Goal: Task Accomplishment & Management: Complete application form

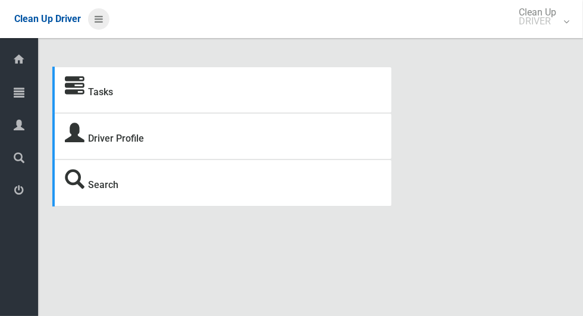
click at [96, 22] on icon at bounding box center [99, 19] width 8 height 20
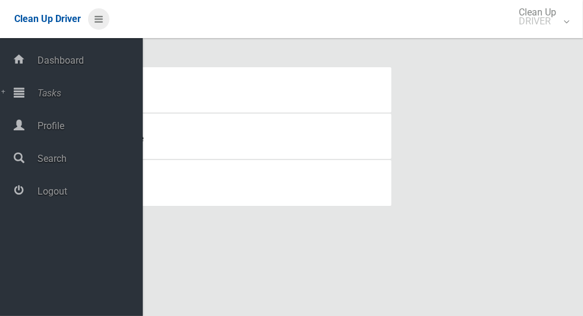
click at [96, 19] on icon at bounding box center [99, 19] width 8 height 20
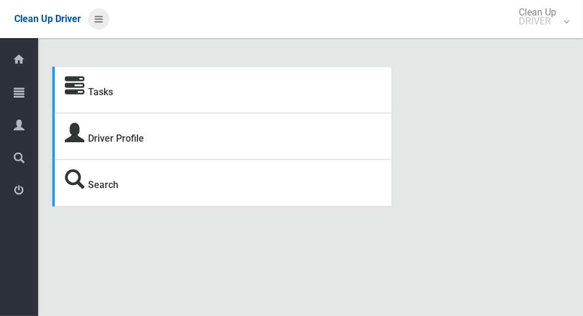
click at [95, 21] on icon at bounding box center [99, 19] width 8 height 20
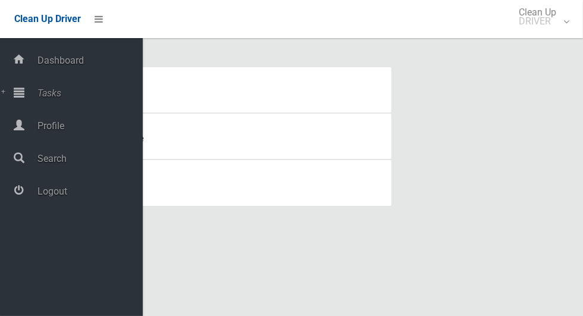
click at [43, 98] on span "Tasks" at bounding box center [88, 92] width 109 height 11
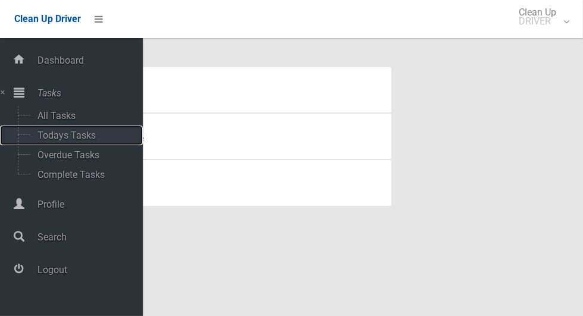
click at [39, 141] on span "Todays Tasks" at bounding box center [83, 135] width 99 height 11
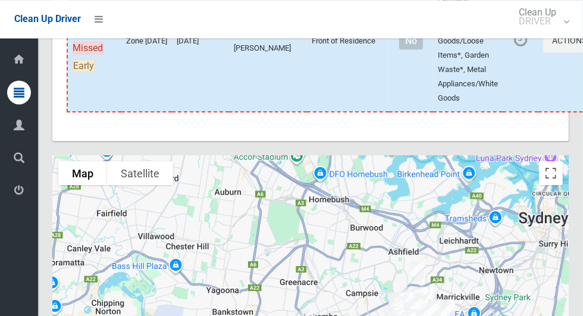
scroll to position [6649, 0]
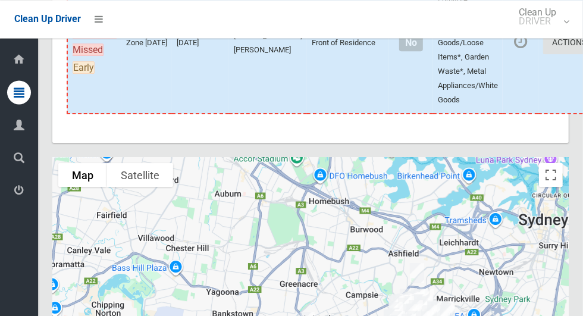
click at [543, 54] on button "Actions" at bounding box center [571, 43] width 57 height 22
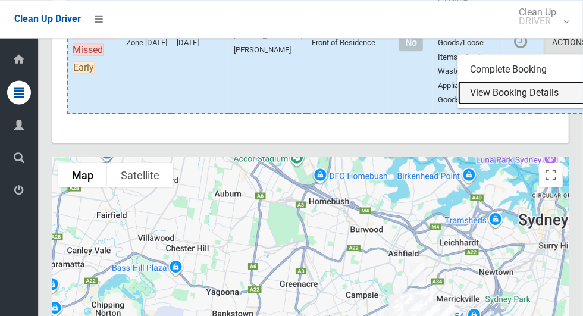
click at [482, 105] on link "View Booking Details" at bounding box center [529, 93] width 142 height 24
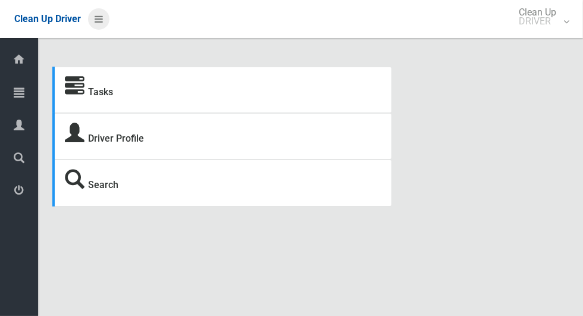
click at [96, 21] on icon at bounding box center [99, 19] width 8 height 20
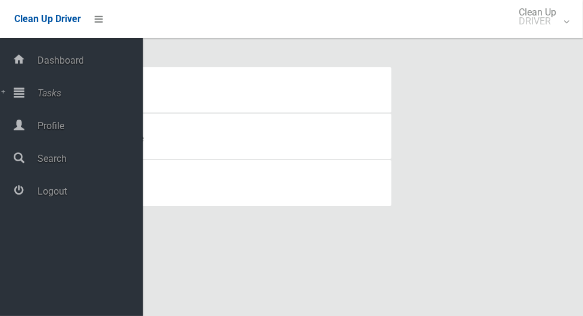
click at [24, 95] on icon at bounding box center [19, 92] width 11 height 24
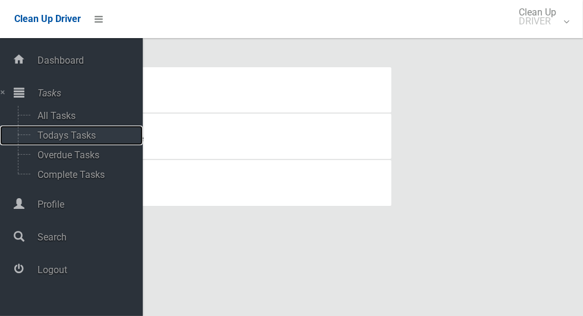
click at [42, 136] on span "Todays Tasks" at bounding box center [83, 135] width 99 height 11
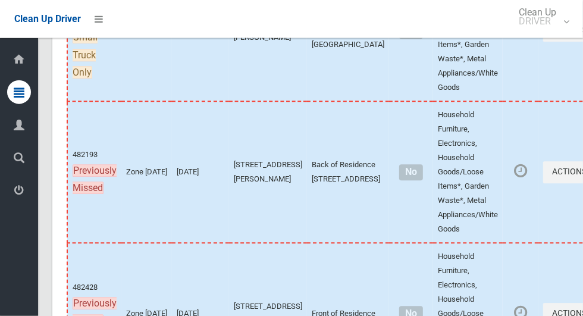
scroll to position [6383, 0]
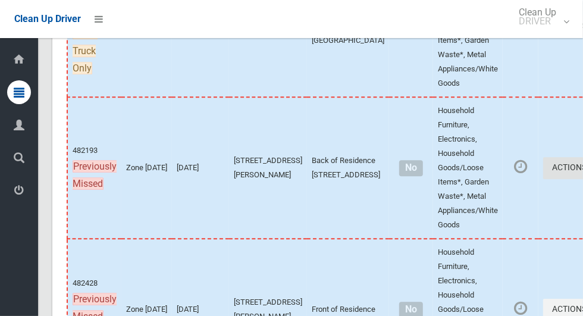
click at [543, 179] on button "Actions" at bounding box center [571, 168] width 57 height 22
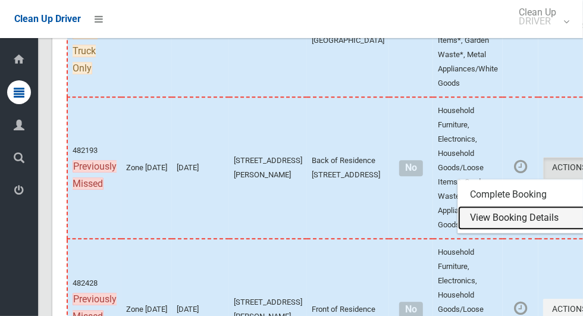
click at [464, 230] on link "View Booking Details" at bounding box center [529, 218] width 142 height 24
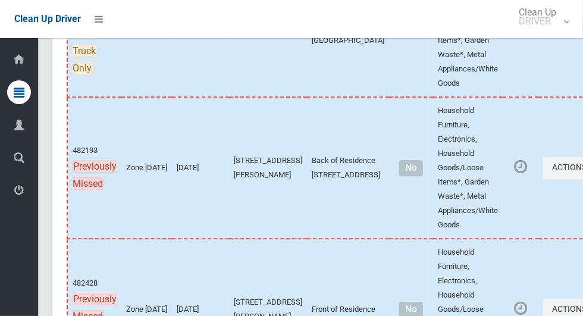
click at [543, 37] on button "Actions" at bounding box center [571, 26] width 57 height 22
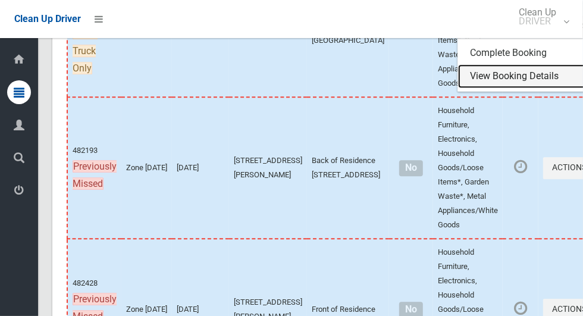
click at [499, 88] on link "View Booking Details" at bounding box center [529, 76] width 142 height 24
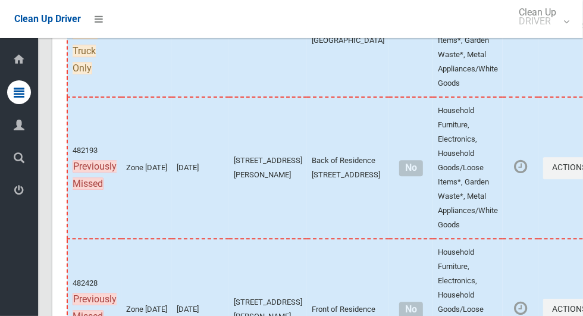
click at [543, 37] on button "Actions" at bounding box center [571, 26] width 57 height 22
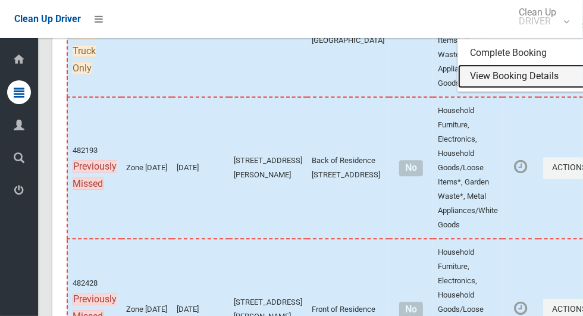
click at [493, 88] on link "View Booking Details" at bounding box center [529, 76] width 142 height 24
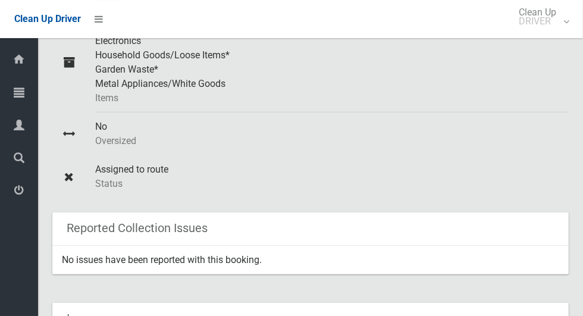
scroll to position [296, 0]
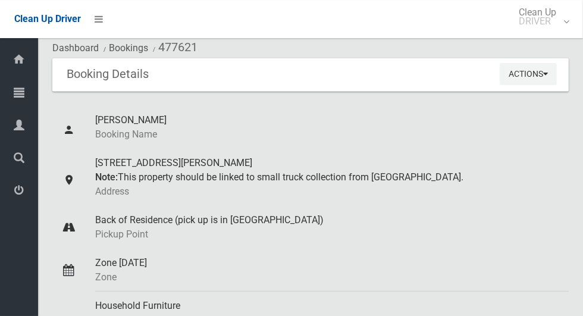
scroll to position [41, 0]
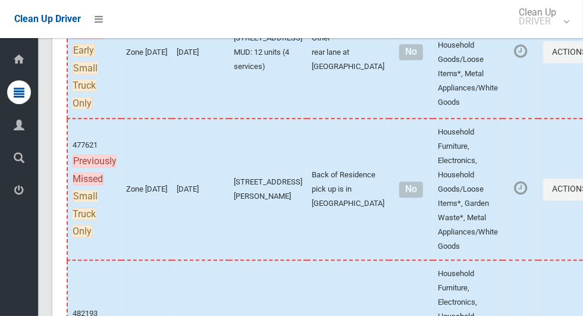
scroll to position [6220, 0]
click at [543, 63] on button "Actions" at bounding box center [571, 52] width 57 height 22
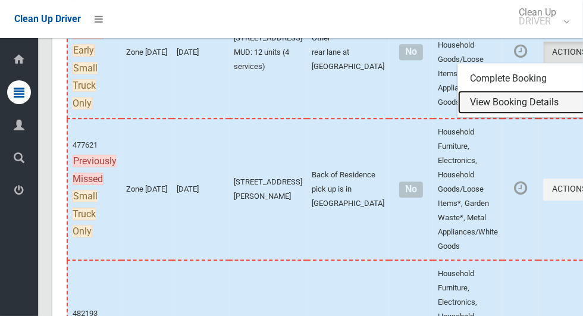
click at [487, 114] on link "View Booking Details" at bounding box center [529, 102] width 142 height 24
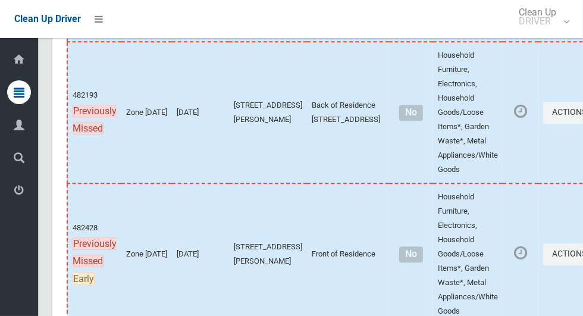
scroll to position [6450, 0]
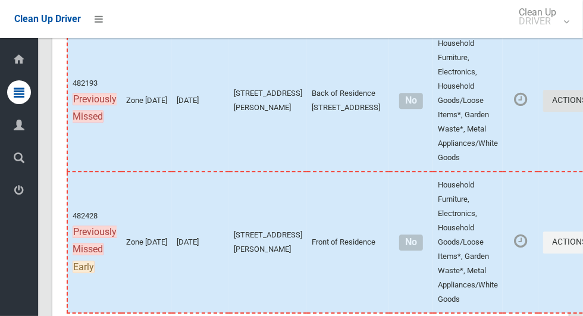
click at [543, 112] on button "Actions" at bounding box center [571, 101] width 57 height 22
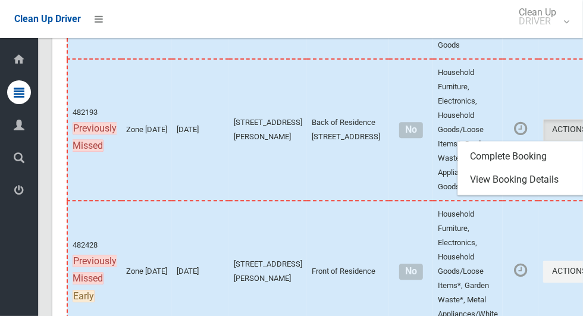
scroll to position [6419, 0]
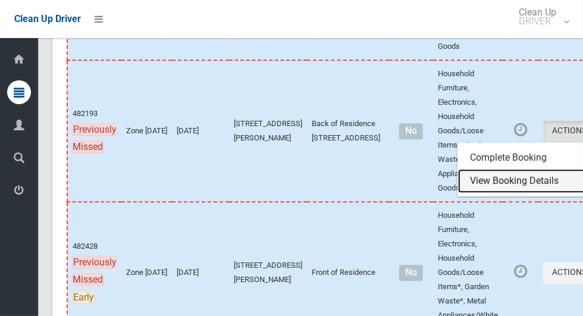
click at [492, 193] on link "View Booking Details" at bounding box center [529, 181] width 142 height 24
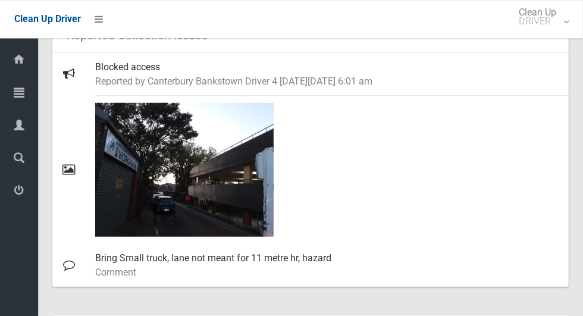
scroll to position [484, 0]
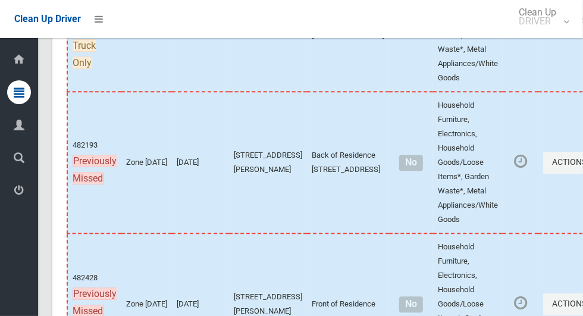
scroll to position [6387, 0]
click at [543, 33] on button "Actions" at bounding box center [571, 22] width 57 height 22
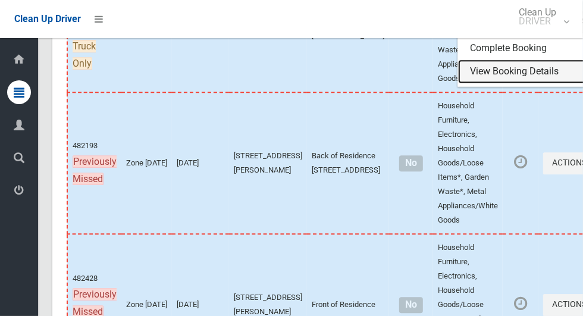
click at [479, 83] on link "View Booking Details" at bounding box center [529, 71] width 142 height 24
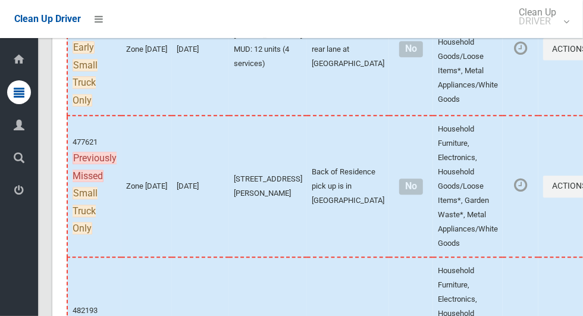
scroll to position [6223, 0]
click at [543, 59] on button "Actions" at bounding box center [571, 48] width 57 height 22
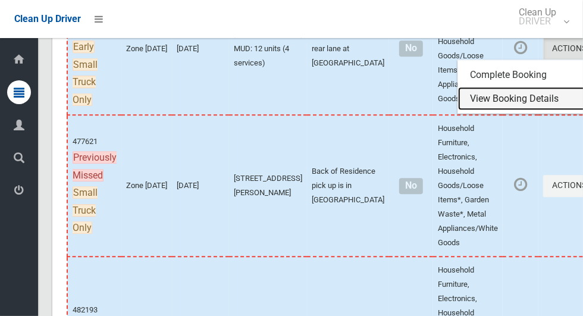
click at [458, 111] on link "View Booking Details" at bounding box center [529, 99] width 142 height 24
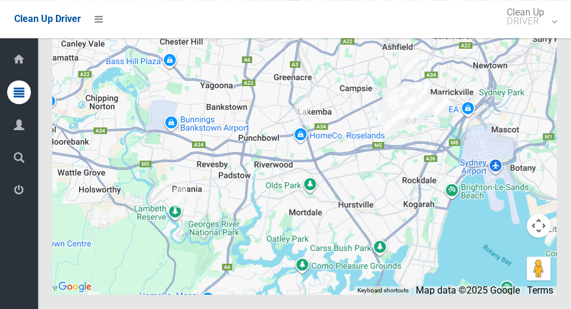
scroll to position [6981, 0]
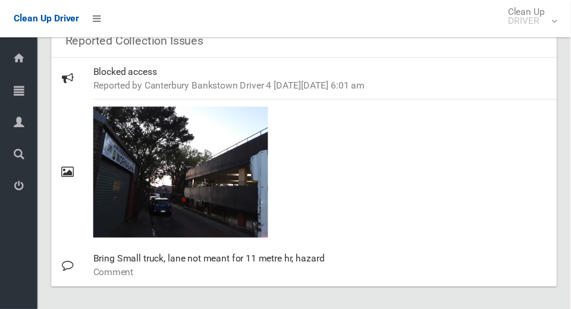
scroll to position [476, 0]
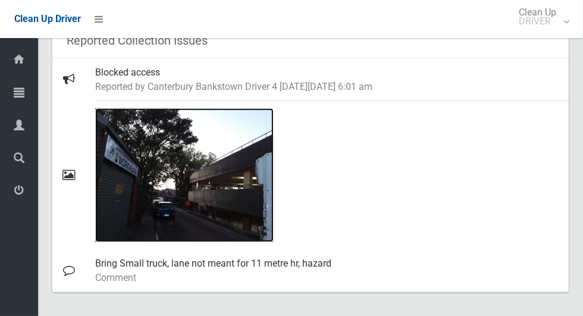
click at [209, 200] on img at bounding box center [184, 175] width 178 height 134
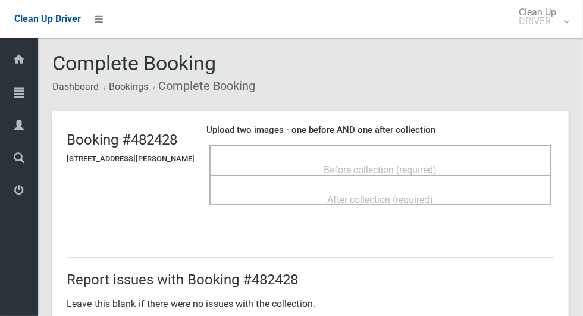
click at [350, 164] on span "Before collection (required)" at bounding box center [380, 169] width 113 height 11
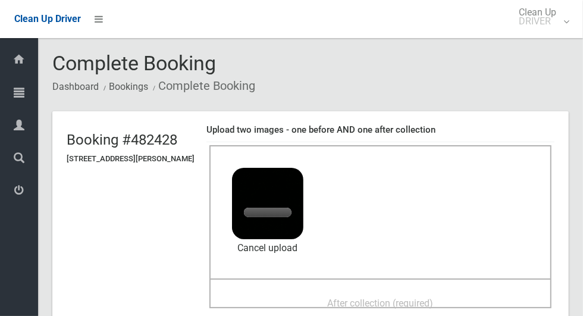
click at [400, 297] on span "After collection (required)" at bounding box center [381, 302] width 106 height 11
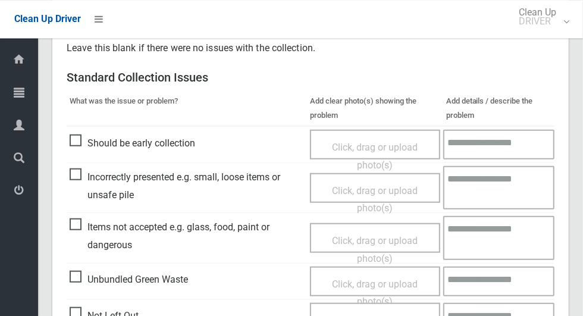
scroll to position [463, 0]
click at [503, 139] on textarea at bounding box center [498, 145] width 111 height 30
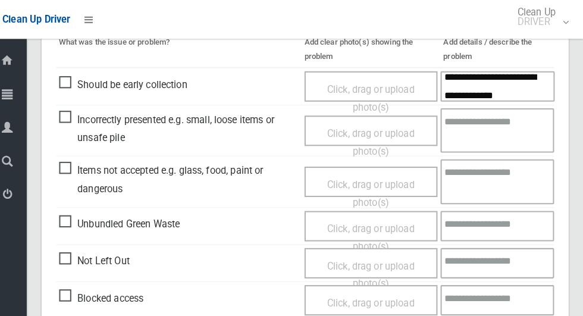
scroll to position [13, 0]
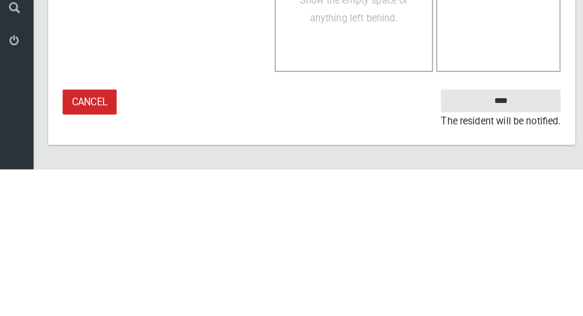
type textarea "**********"
click at [520, 242] on input "****" at bounding box center [495, 249] width 117 height 22
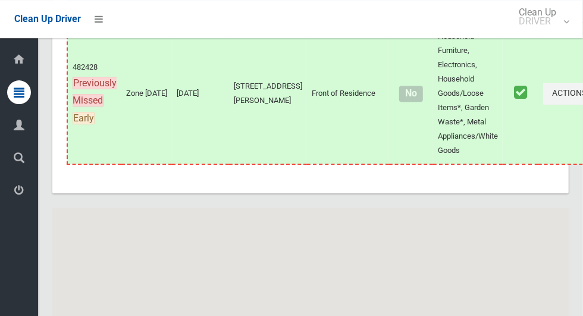
scroll to position [6862, 0]
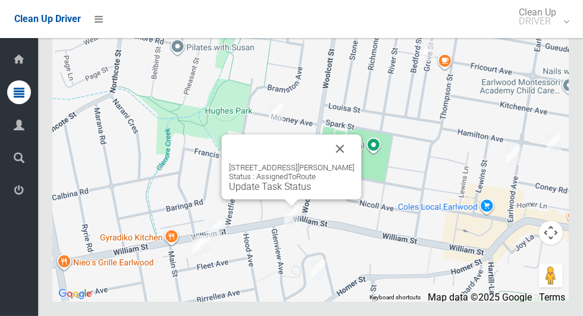
click at [349, 163] on button "Close" at bounding box center [340, 148] width 29 height 29
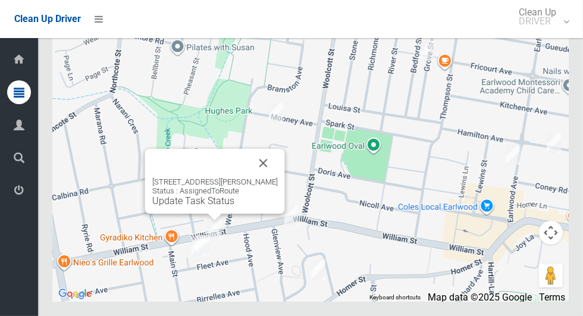
click at [277, 177] on button "Close" at bounding box center [263, 163] width 29 height 29
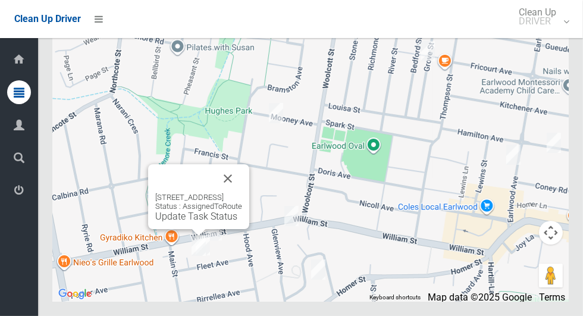
click at [242, 193] on button "Close" at bounding box center [228, 178] width 29 height 29
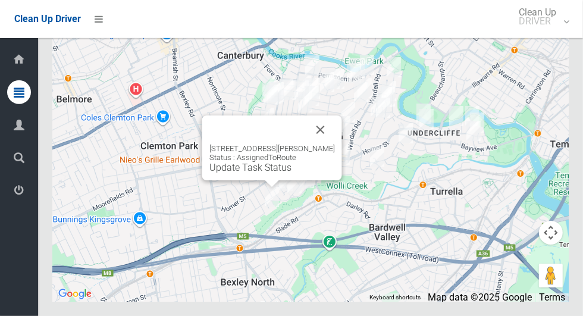
click at [322, 144] on button "Close" at bounding box center [320, 129] width 29 height 29
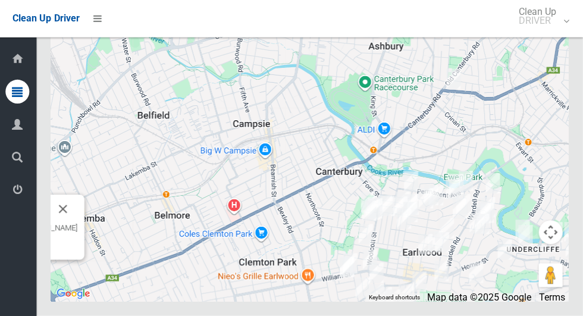
scroll to position [6858, 0]
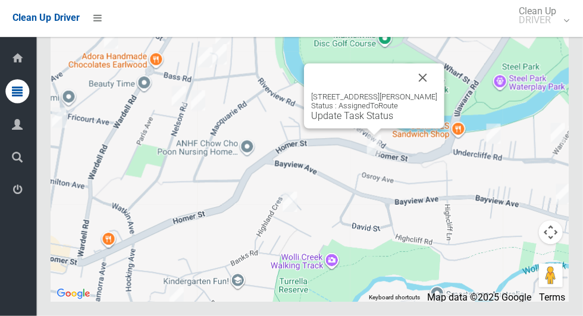
click at [428, 93] on button "Close" at bounding box center [423, 78] width 29 height 29
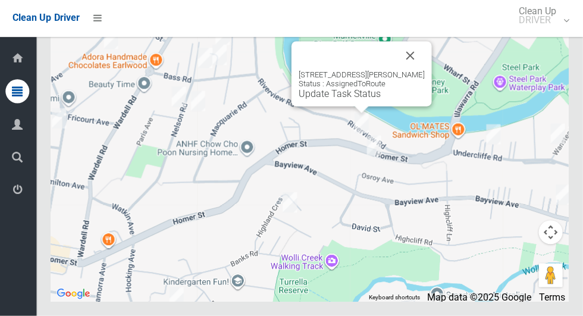
click at [415, 71] on button "Close" at bounding box center [411, 56] width 29 height 29
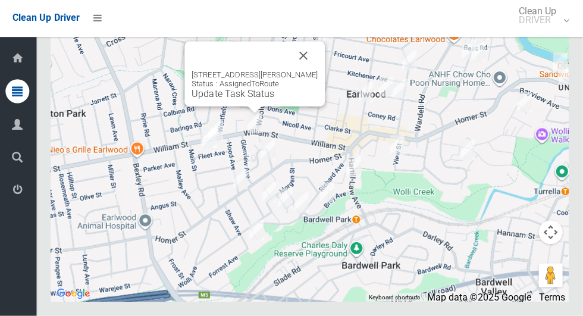
click at [302, 71] on button "Close" at bounding box center [304, 56] width 29 height 29
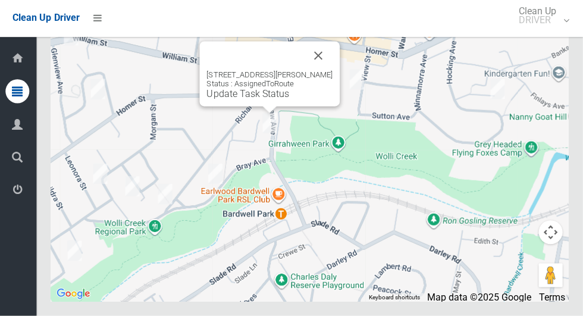
click at [329, 71] on button "Close" at bounding box center [319, 56] width 29 height 29
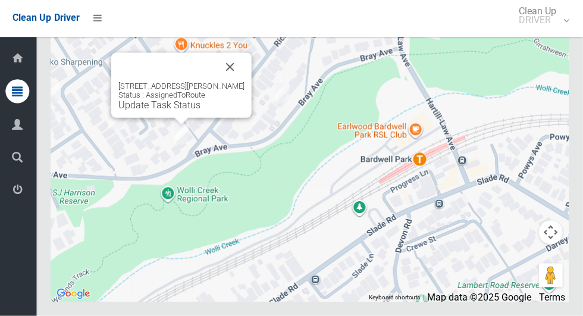
click at [240, 82] on button "Close" at bounding box center [231, 68] width 29 height 29
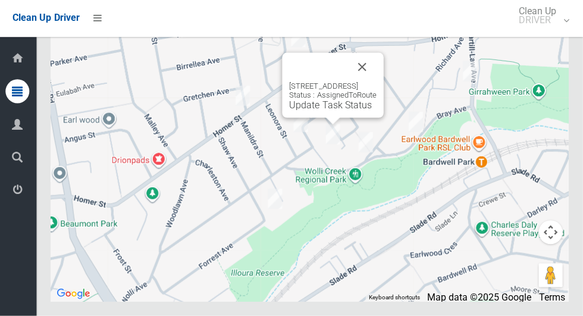
click at [377, 82] on button "Close" at bounding box center [363, 68] width 29 height 29
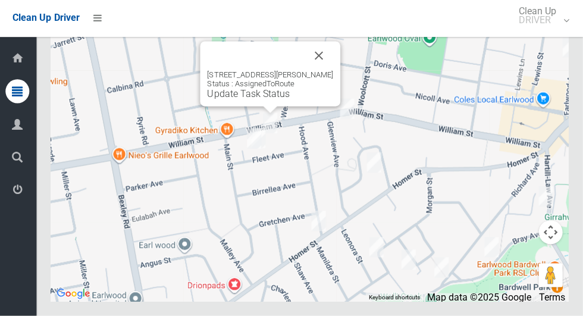
click at [334, 71] on button "Close" at bounding box center [320, 56] width 29 height 29
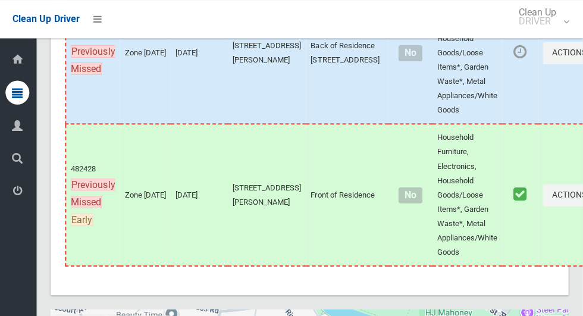
scroll to position [6496, 0]
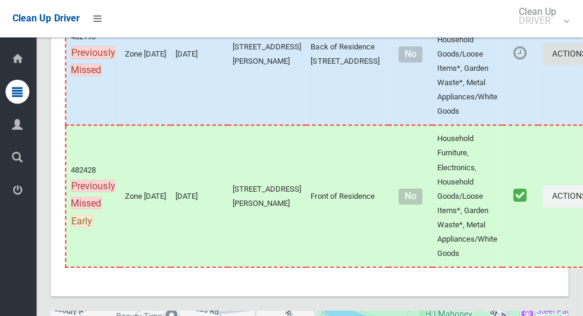
click at [543, 66] on button "Actions" at bounding box center [571, 55] width 57 height 22
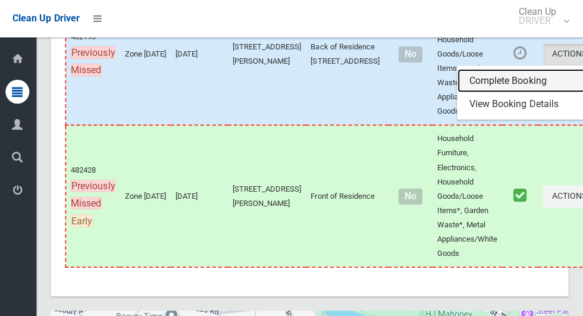
click at [466, 93] on link "Complete Booking" at bounding box center [529, 82] width 142 height 24
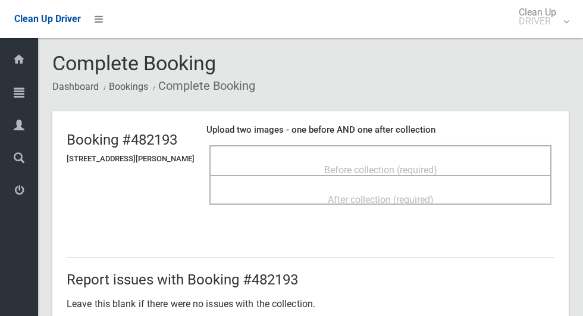
click at [339, 164] on span "Before collection (required)" at bounding box center [380, 169] width 113 height 11
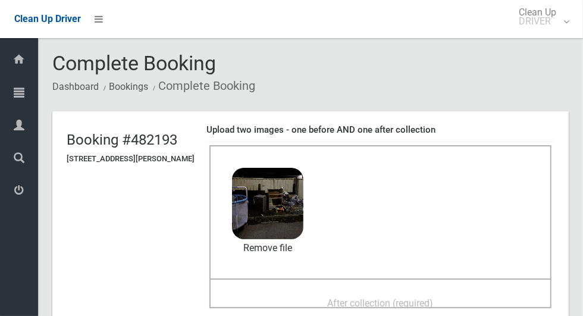
click at [321, 296] on div "After collection (required)" at bounding box center [380, 302] width 316 height 22
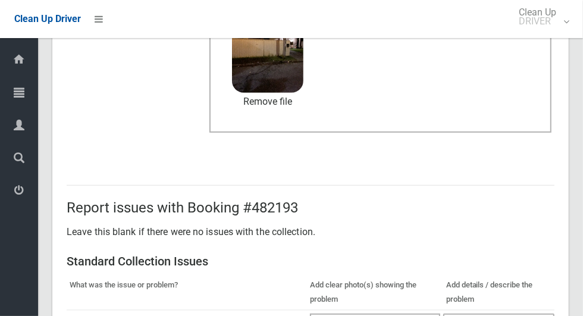
scroll to position [973, 0]
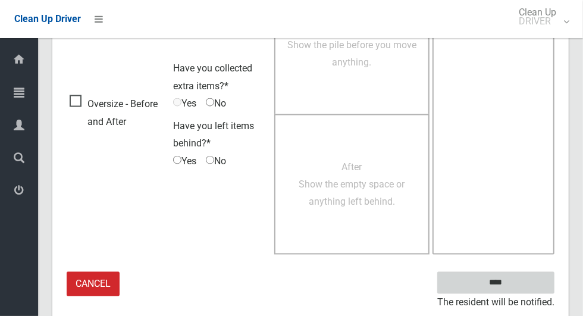
click at [488, 277] on input "****" at bounding box center [495, 283] width 117 height 22
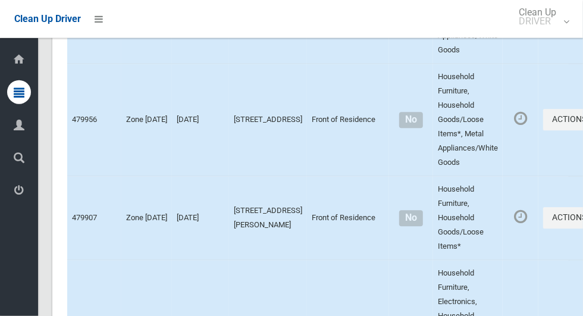
scroll to position [6862, 0]
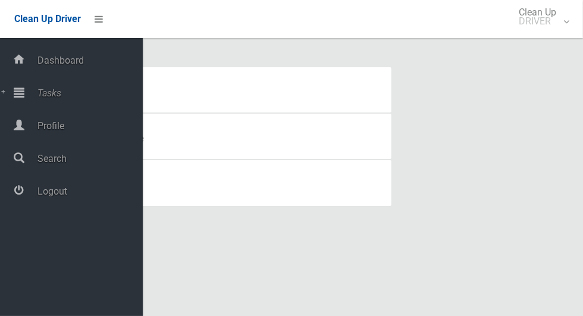
click at [61, 89] on span "Tasks" at bounding box center [88, 92] width 109 height 11
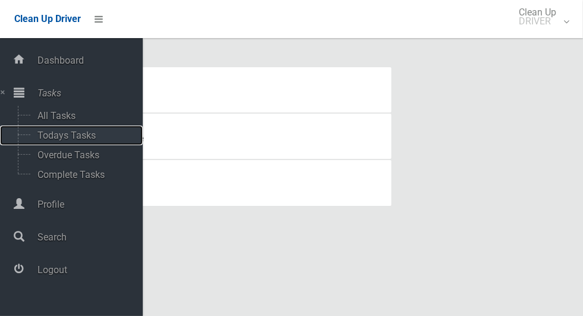
click at [83, 137] on span "Todays Tasks" at bounding box center [83, 135] width 99 height 11
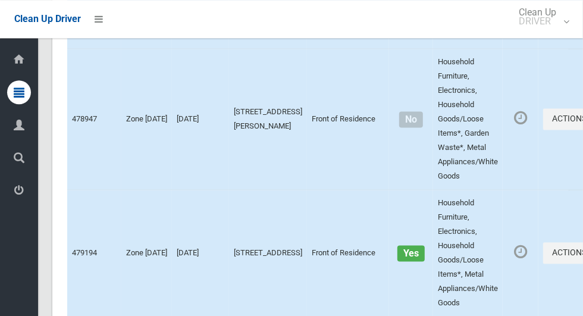
scroll to position [6862, 0]
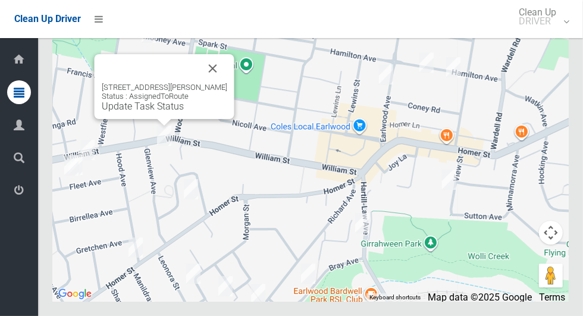
click at [222, 83] on button "Close" at bounding box center [213, 68] width 29 height 29
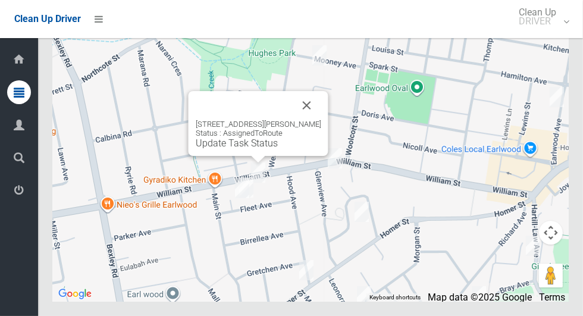
click at [316, 120] on button "Close" at bounding box center [307, 105] width 29 height 29
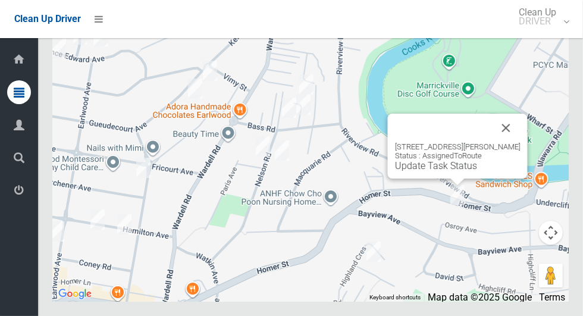
click at [511, 142] on button "Close" at bounding box center [506, 128] width 29 height 29
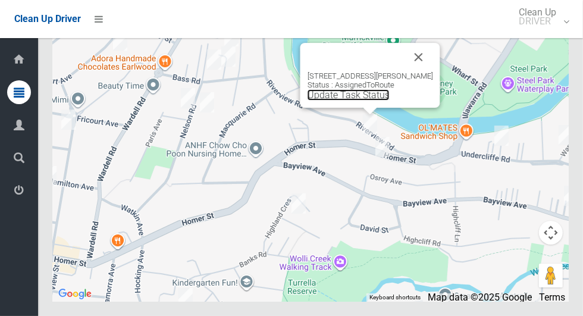
click at [356, 101] on link "Update Task Status" at bounding box center [348, 94] width 82 height 11
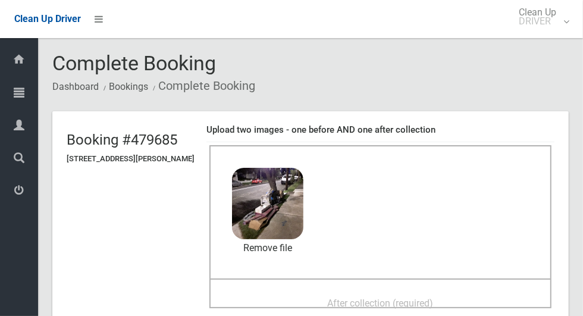
click at [336, 297] on span "After collection (required)" at bounding box center [381, 302] width 106 height 11
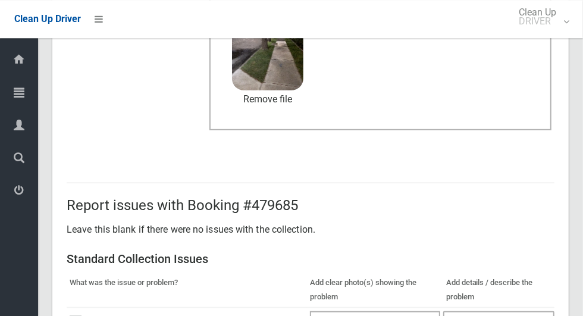
scroll to position [973, 0]
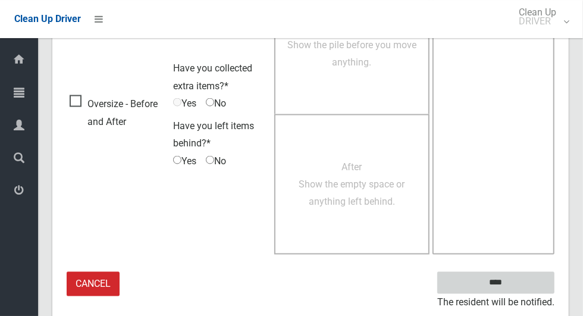
click at [501, 281] on input "****" at bounding box center [495, 283] width 117 height 22
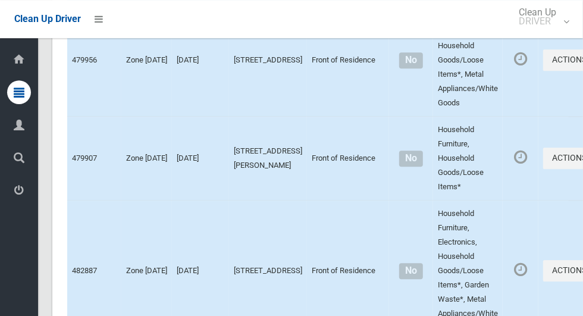
scroll to position [6862, 0]
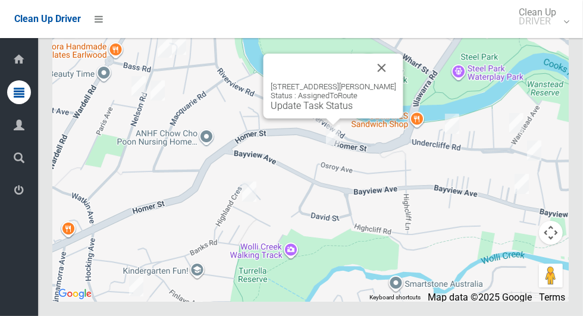
click at [324, 111] on link "Update Task Status" at bounding box center [312, 105] width 82 height 11
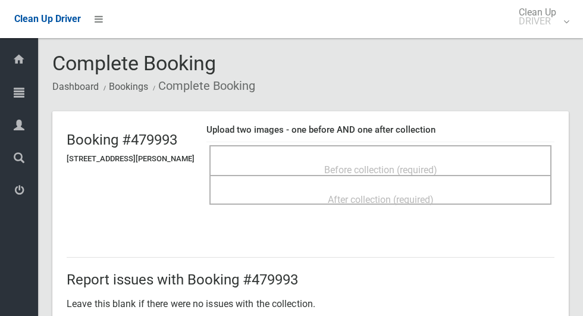
scroll to position [29, 0]
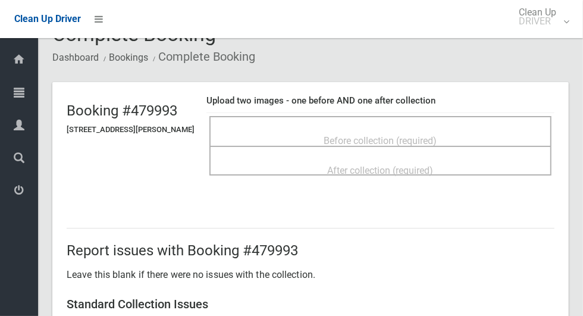
click at [335, 135] on span "Before collection (required)" at bounding box center [380, 140] width 113 height 11
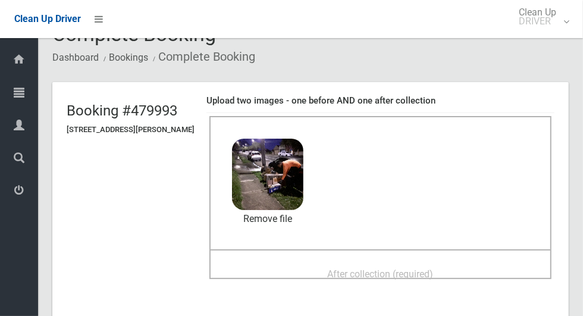
click at [344, 273] on span "After collection (required)" at bounding box center [381, 273] width 106 height 11
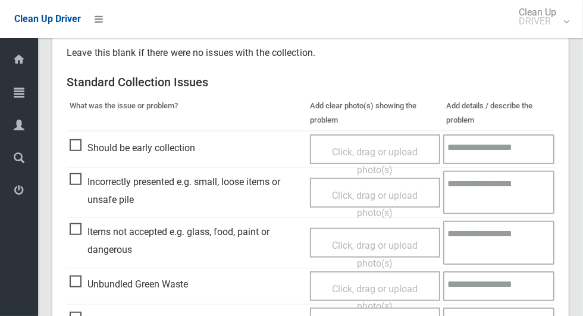
scroll to position [973, 0]
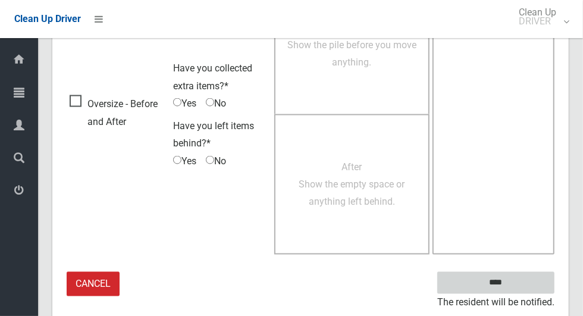
click at [516, 288] on input "****" at bounding box center [495, 283] width 117 height 22
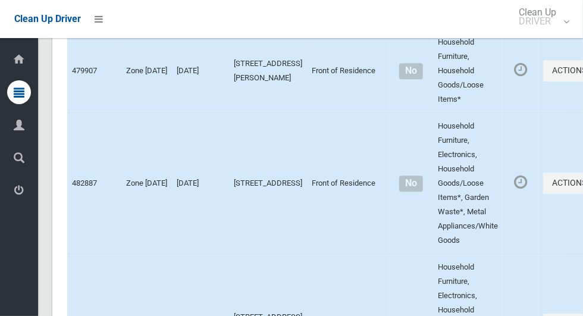
scroll to position [6862, 0]
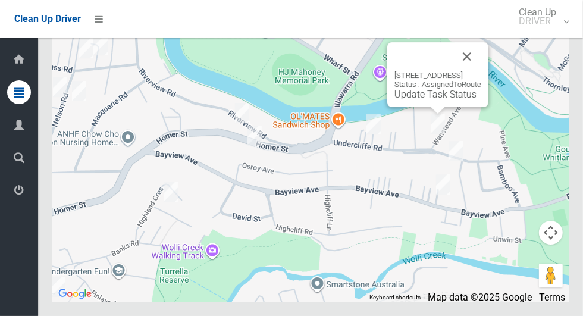
click at [481, 71] on button "Close" at bounding box center [467, 56] width 29 height 29
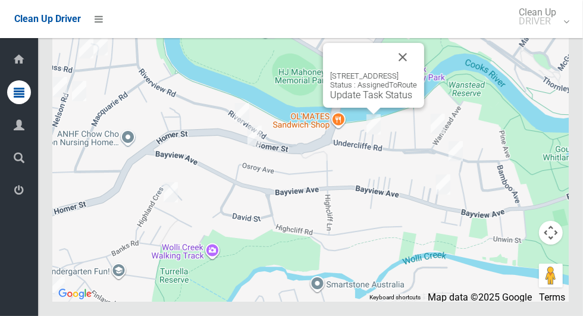
click at [357, 101] on link "Update Task Status" at bounding box center [371, 94] width 82 height 11
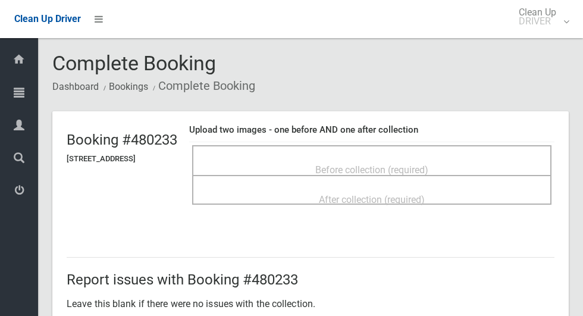
click at [346, 164] on span "Before collection (required)" at bounding box center [371, 169] width 113 height 11
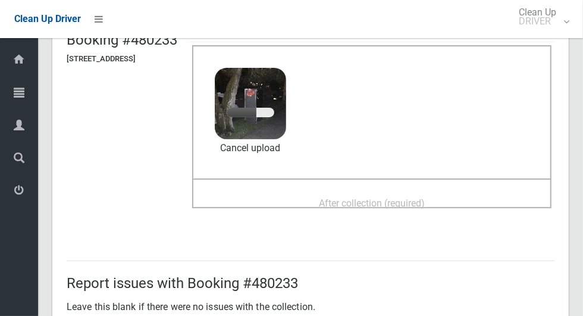
scroll to position [97, 0]
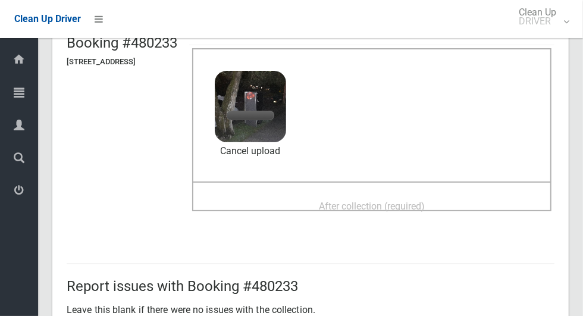
click at [340, 200] on span "After collection (required)" at bounding box center [372, 205] width 106 height 11
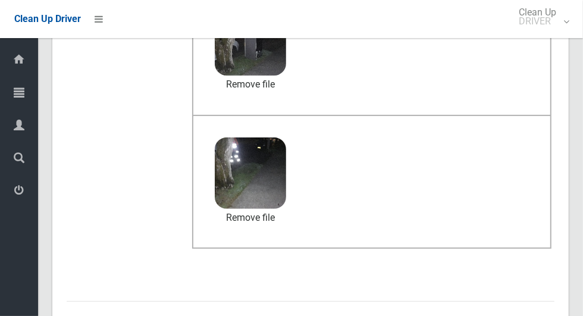
scroll to position [973, 0]
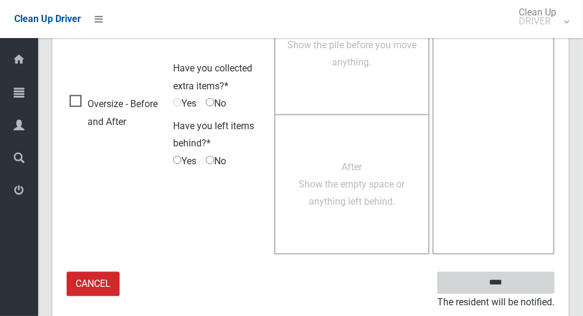
click at [516, 281] on input "****" at bounding box center [495, 283] width 117 height 22
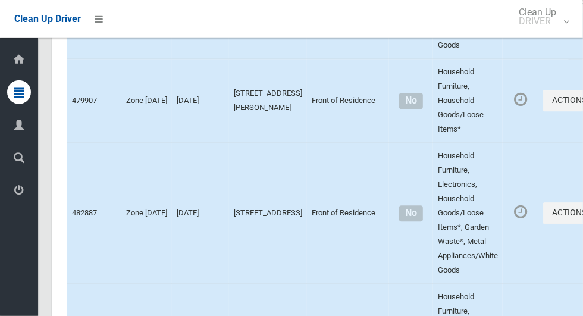
scroll to position [6862, 0]
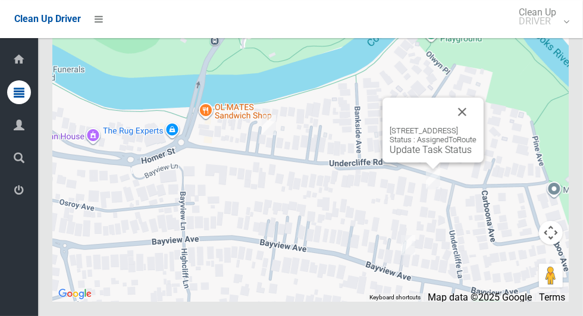
click at [476, 126] on button "Close" at bounding box center [462, 112] width 29 height 29
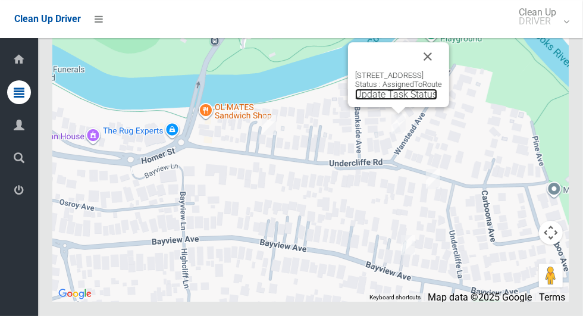
click at [371, 100] on link "Update Task Status" at bounding box center [396, 94] width 82 height 11
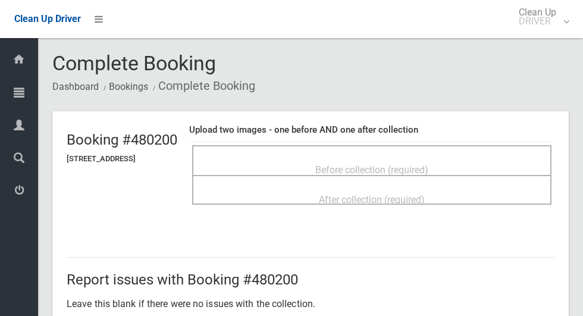
click at [370, 164] on span "Before collection (required)" at bounding box center [371, 169] width 113 height 11
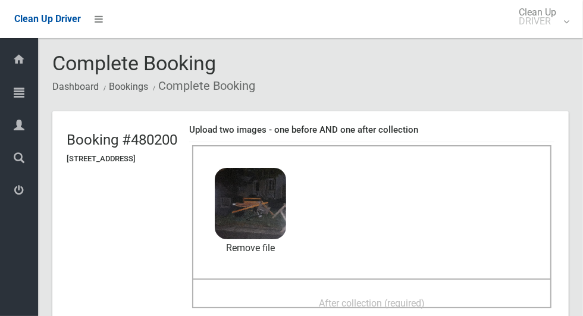
click at [324, 299] on div "After collection (required)" at bounding box center [371, 302] width 333 height 22
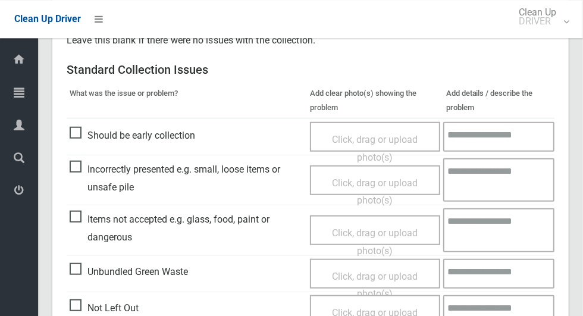
scroll to position [973, 0]
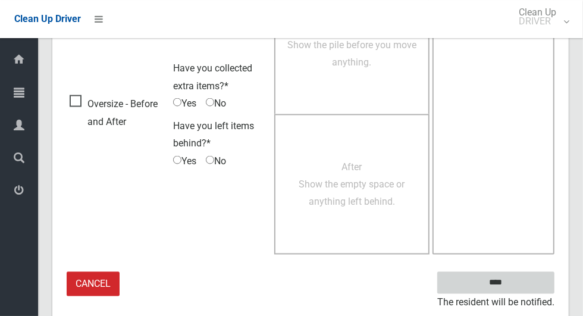
click at [516, 283] on input "****" at bounding box center [495, 283] width 117 height 22
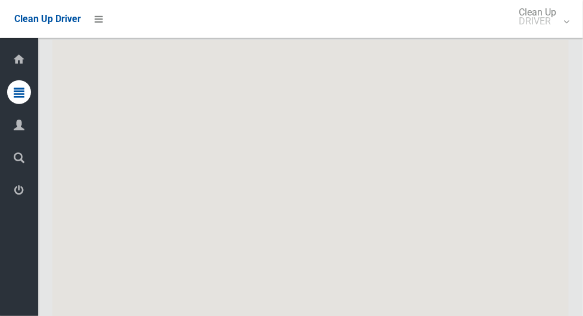
scroll to position [6862, 0]
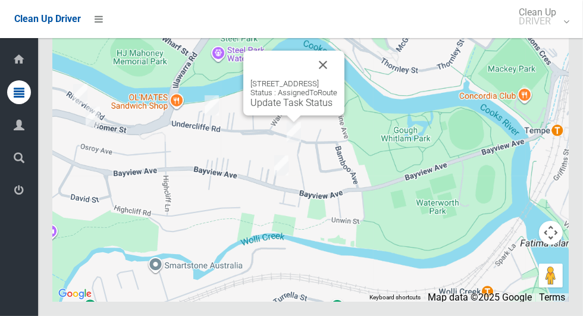
click at [268, 108] on link "Update Task Status" at bounding box center [291, 102] width 82 height 11
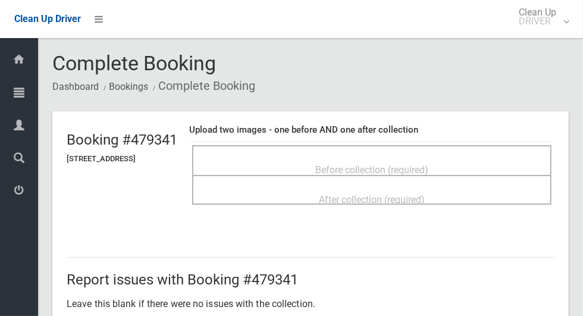
click at [353, 164] on span "Before collection (required)" at bounding box center [371, 169] width 113 height 11
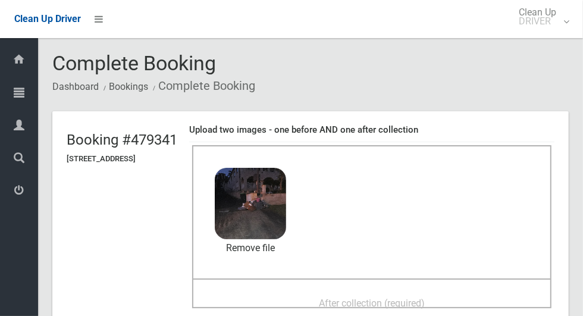
click at [367, 297] on span "After collection (required)" at bounding box center [372, 302] width 106 height 11
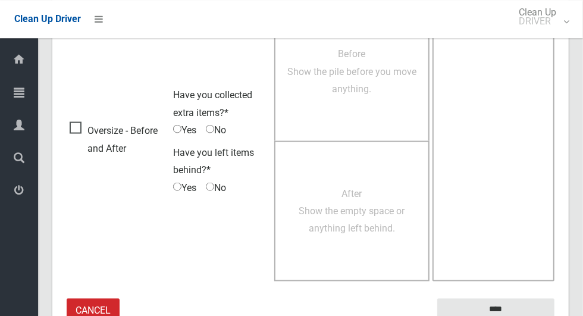
scroll to position [973, 0]
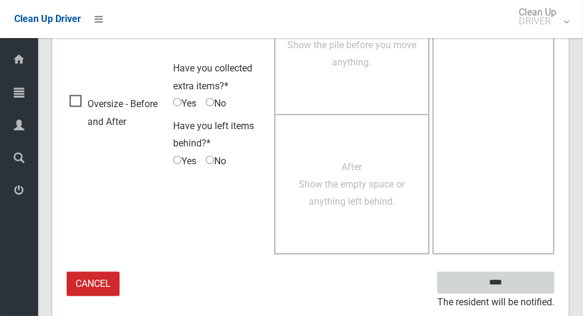
click at [516, 286] on input "****" at bounding box center [495, 283] width 117 height 22
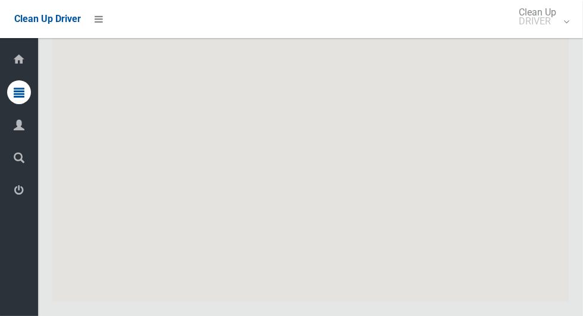
scroll to position [6862, 0]
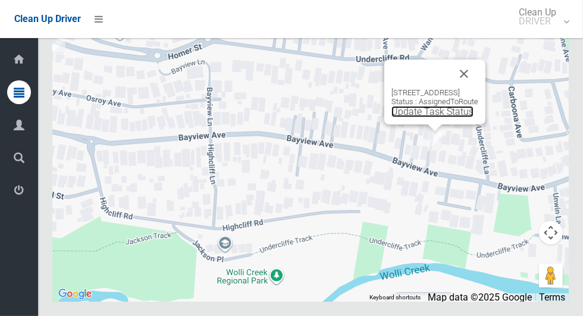
click at [407, 117] on link "Update Task Status" at bounding box center [432, 111] width 82 height 11
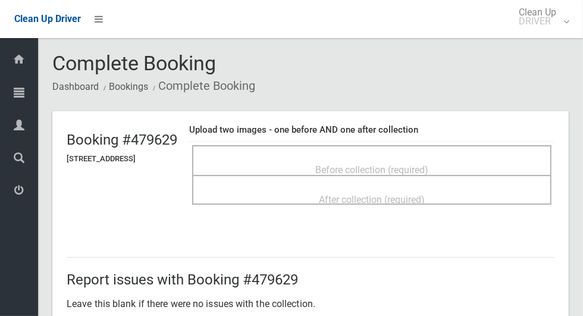
click at [372, 164] on span "Before collection (required)" at bounding box center [371, 169] width 113 height 11
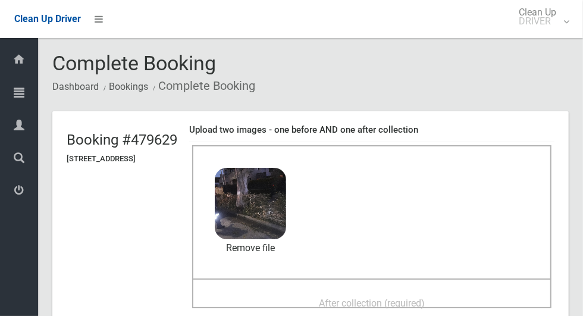
click at [340, 297] on span "After collection (required)" at bounding box center [372, 302] width 106 height 11
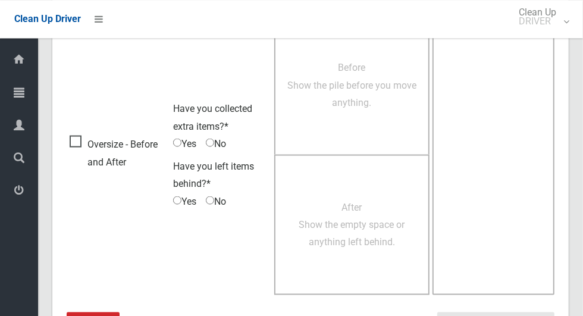
scroll to position [973, 0]
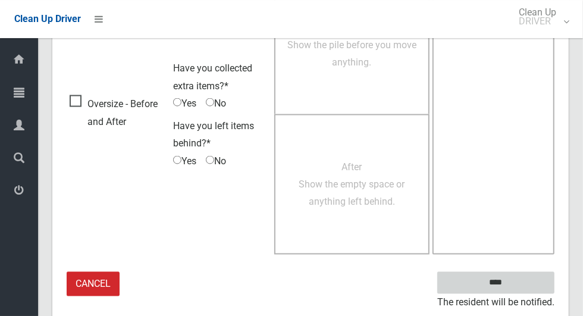
click at [516, 284] on input "****" at bounding box center [495, 283] width 117 height 22
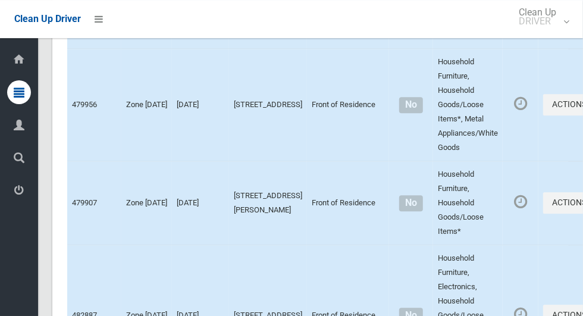
scroll to position [6862, 0]
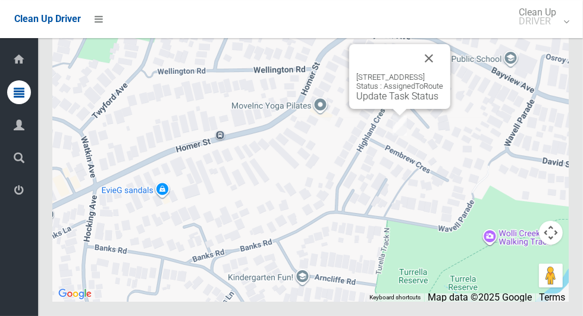
click at [443, 73] on button "Close" at bounding box center [429, 58] width 29 height 29
click at [366, 102] on link "Update Task Status" at bounding box center [397, 95] width 82 height 11
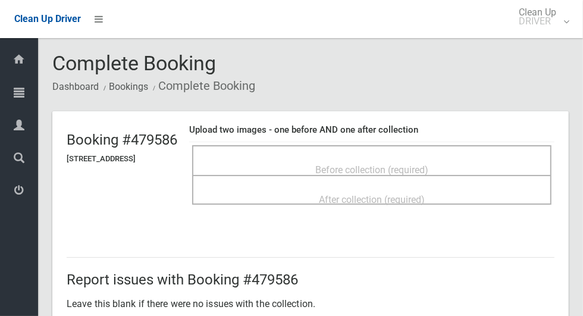
click at [428, 164] on span "Before collection (required)" at bounding box center [371, 169] width 113 height 11
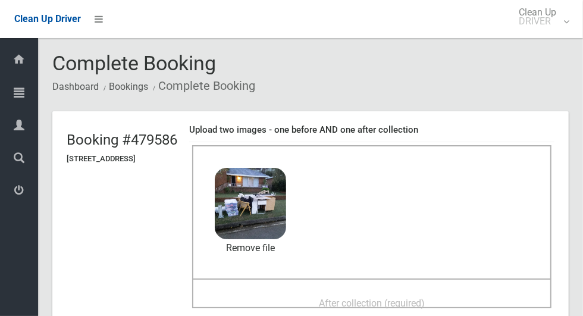
click at [327, 292] on div "After collection (required)" at bounding box center [371, 302] width 333 height 22
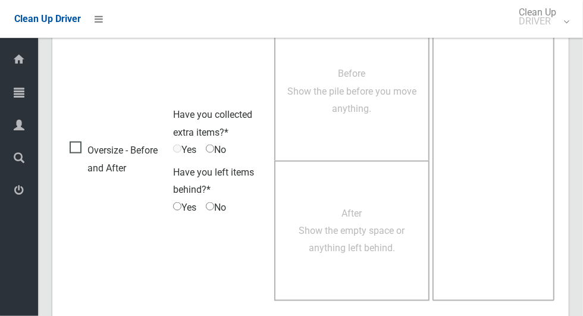
scroll to position [973, 0]
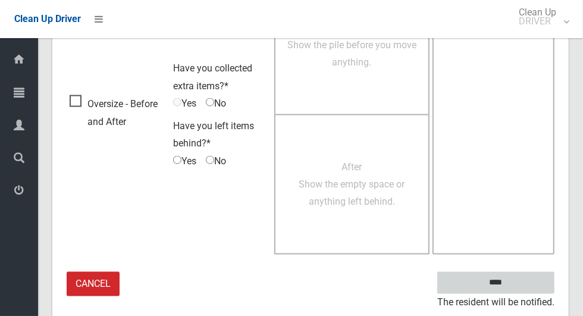
click at [516, 288] on input "****" at bounding box center [495, 283] width 117 height 22
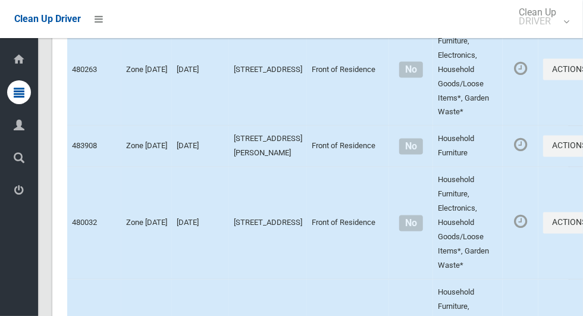
scroll to position [6862, 0]
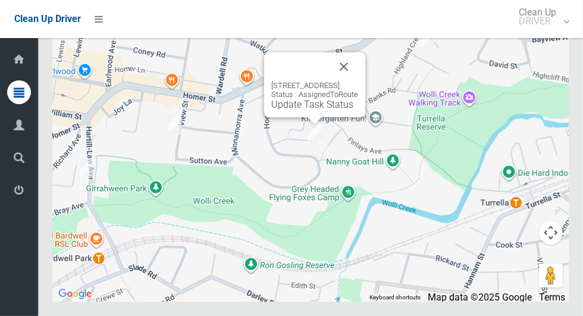
click at [358, 81] on button "Close" at bounding box center [343, 66] width 29 height 29
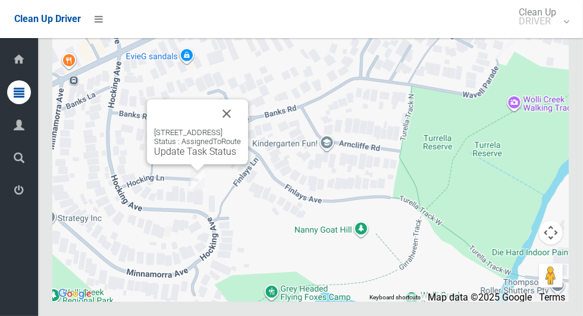
click at [172, 157] on link "Update Task Status" at bounding box center [195, 151] width 82 height 11
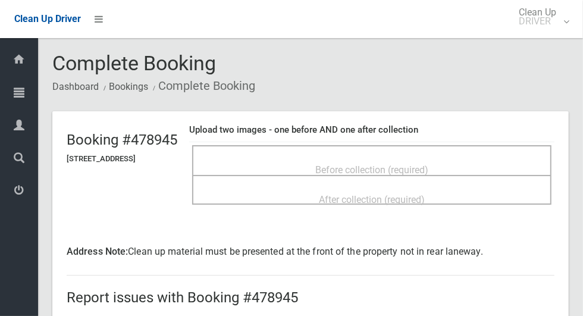
click at [274, 159] on div "Before collection (required)" at bounding box center [371, 169] width 333 height 22
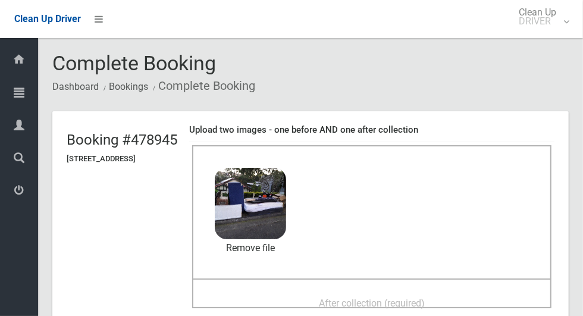
click at [345, 297] on span "After collection (required)" at bounding box center [372, 302] width 106 height 11
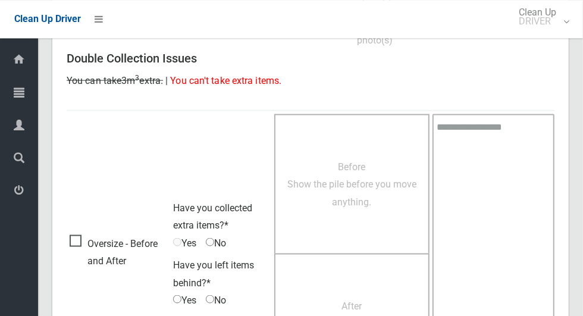
scroll to position [990, 0]
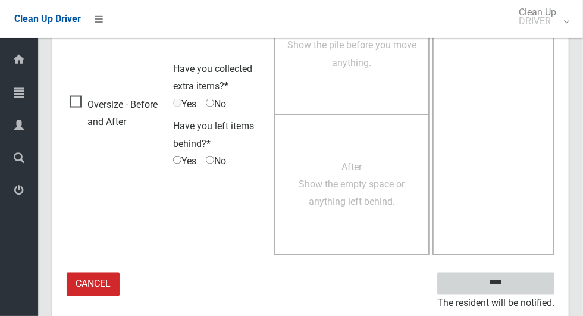
click at [516, 281] on input "****" at bounding box center [495, 283] width 117 height 22
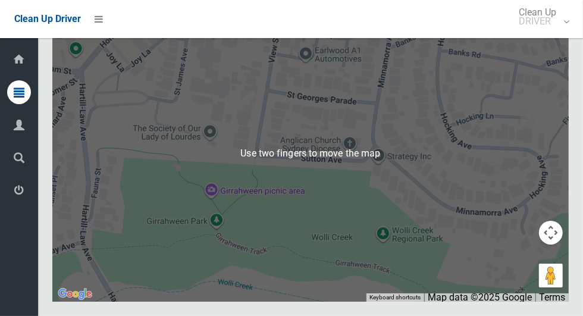
scroll to position [6852, 0]
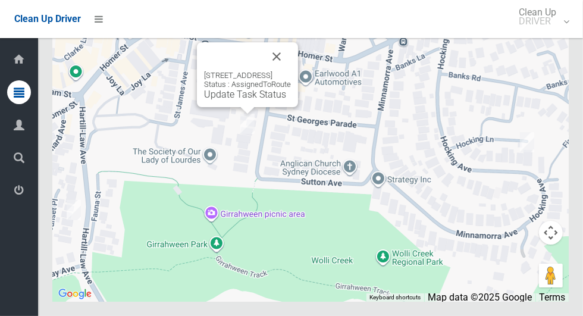
click at [291, 71] on button "Close" at bounding box center [276, 56] width 29 height 29
click at [234, 100] on link "Update Task Status" at bounding box center [245, 94] width 82 height 11
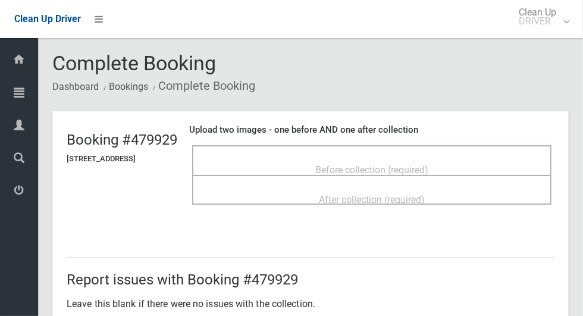
click at [348, 164] on span "Before collection (required)" at bounding box center [371, 169] width 113 height 11
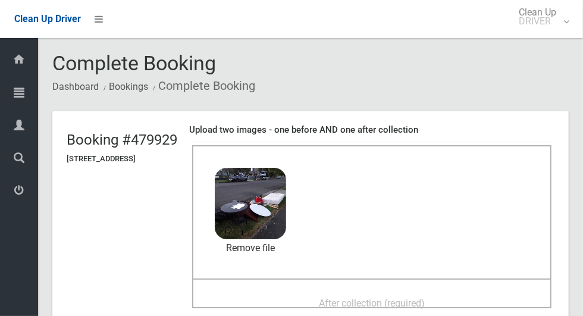
click at [331, 297] on span "After collection (required)" at bounding box center [372, 302] width 106 height 11
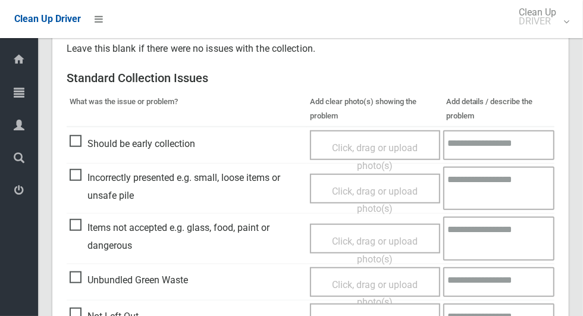
scroll to position [973, 0]
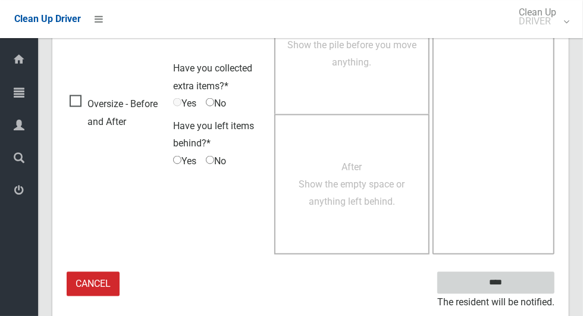
click at [516, 286] on input "****" at bounding box center [495, 283] width 117 height 22
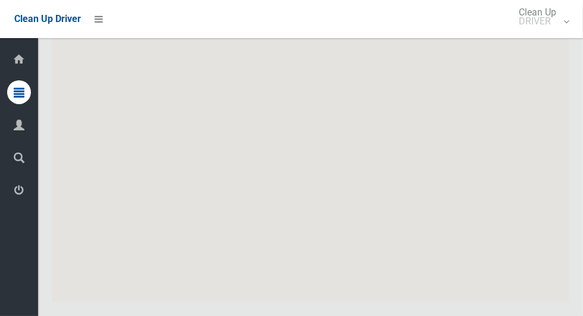
scroll to position [6862, 0]
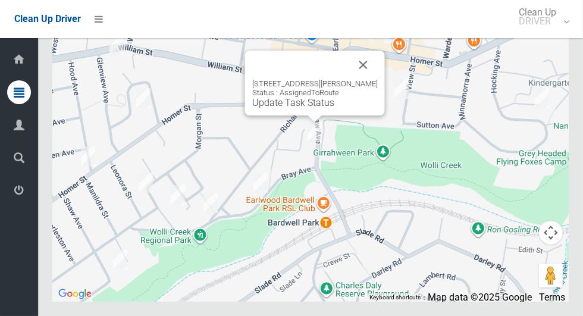
click at [378, 79] on button "Close" at bounding box center [363, 65] width 29 height 29
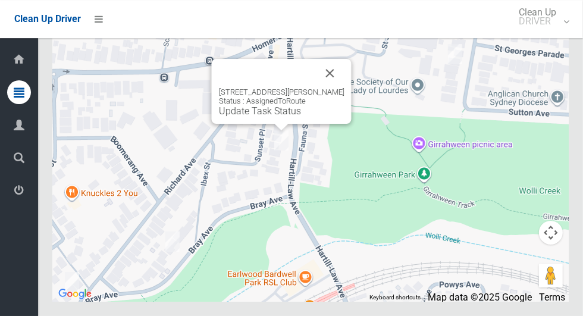
click at [344, 87] on button "Close" at bounding box center [330, 73] width 29 height 29
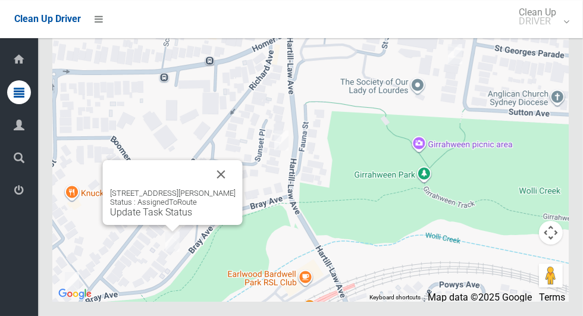
click at [225, 189] on button "Close" at bounding box center [221, 174] width 29 height 29
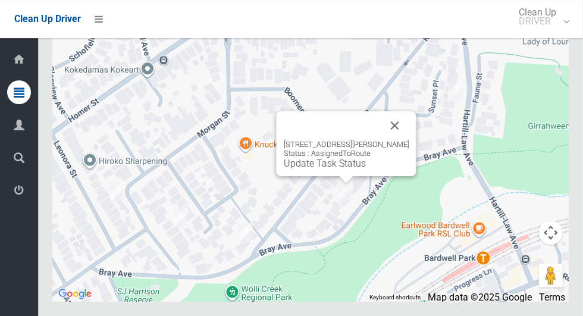
click at [337, 169] on link "Update Task Status" at bounding box center [325, 163] width 82 height 11
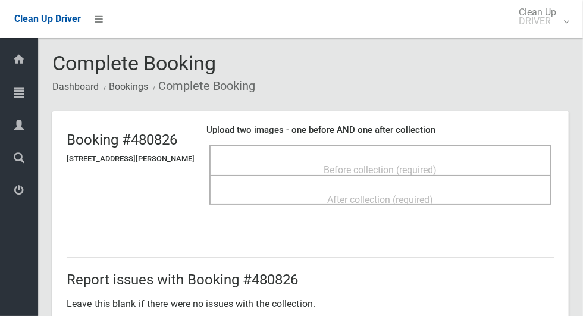
click at [375, 158] on div "Before collection (required)" at bounding box center [380, 169] width 316 height 22
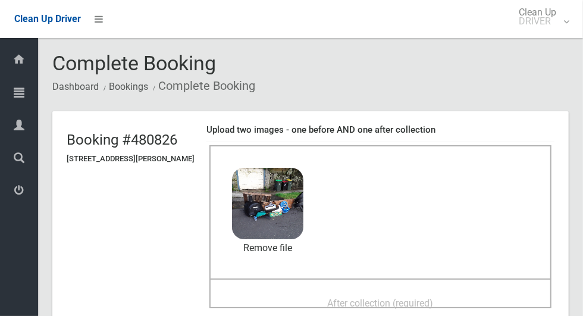
click at [343, 297] on span "After collection (required)" at bounding box center [381, 302] width 106 height 11
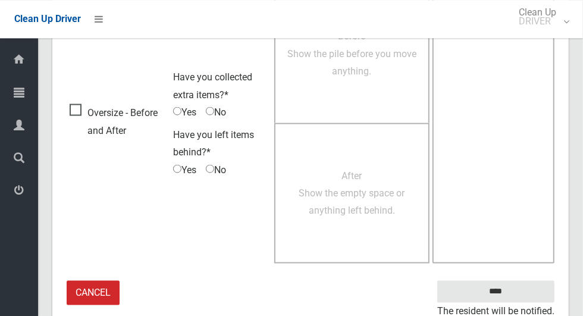
scroll to position [973, 0]
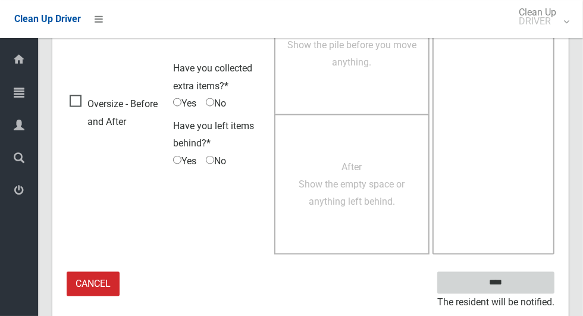
click at [516, 287] on input "****" at bounding box center [495, 283] width 117 height 22
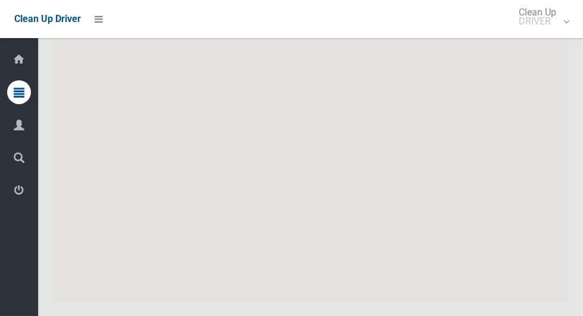
scroll to position [6862, 0]
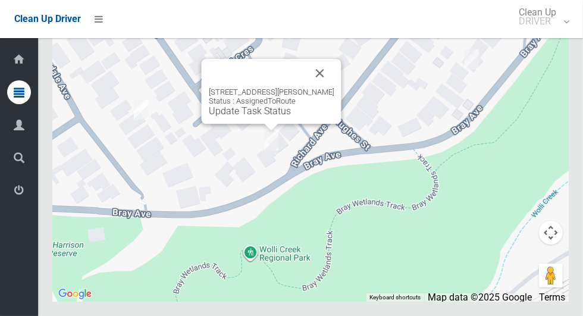
click at [327, 87] on button "Close" at bounding box center [320, 73] width 29 height 29
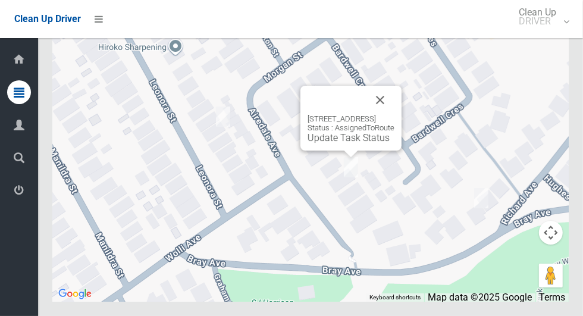
click at [394, 114] on button "Close" at bounding box center [380, 100] width 29 height 29
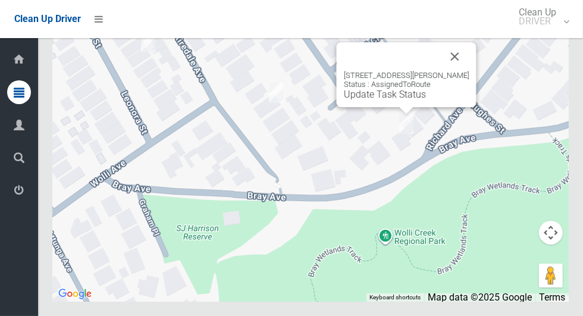
click at [375, 100] on link "Update Task Status" at bounding box center [385, 94] width 82 height 11
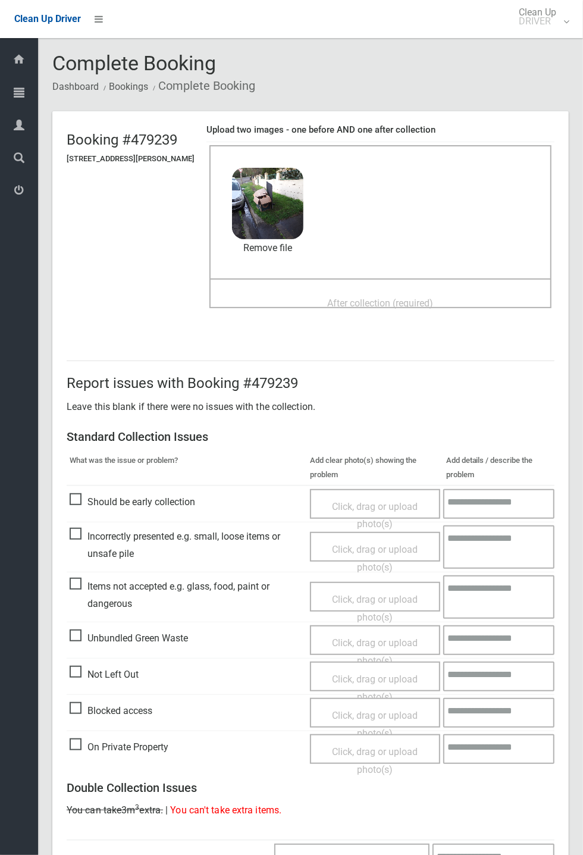
click at [554, 315] on p "You can take 3m 3 extra. | You can't take extra items." at bounding box center [311, 810] width 488 height 18
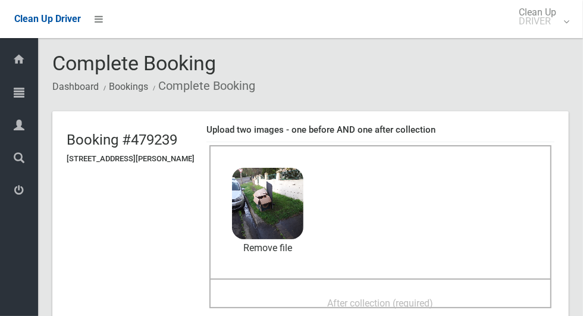
click at [310, 292] on div "After collection (required)" at bounding box center [380, 302] width 316 height 22
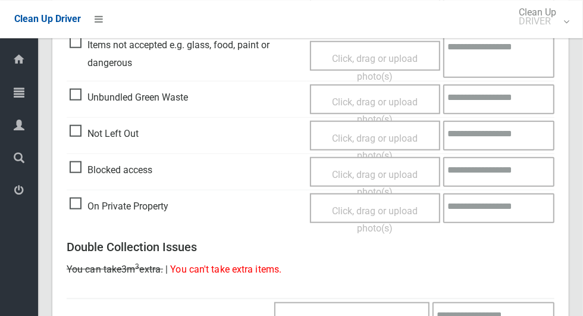
scroll to position [973, 0]
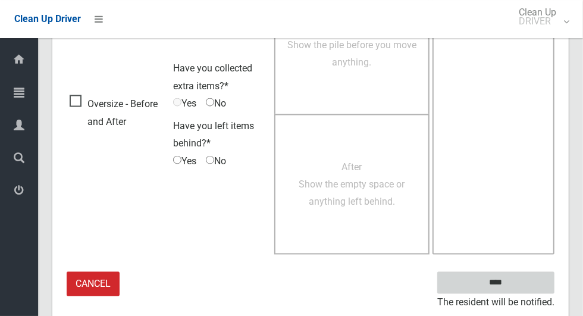
click at [516, 287] on input "****" at bounding box center [495, 283] width 117 height 22
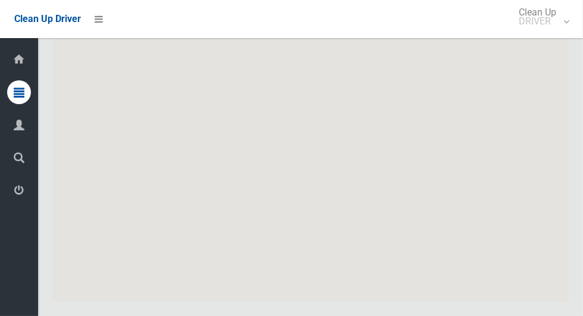
scroll to position [6862, 0]
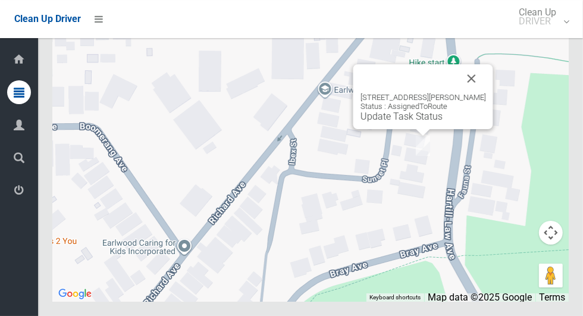
click at [482, 93] on button "Close" at bounding box center [471, 78] width 29 height 29
click at [385, 122] on link "Update Task Status" at bounding box center [401, 116] width 82 height 11
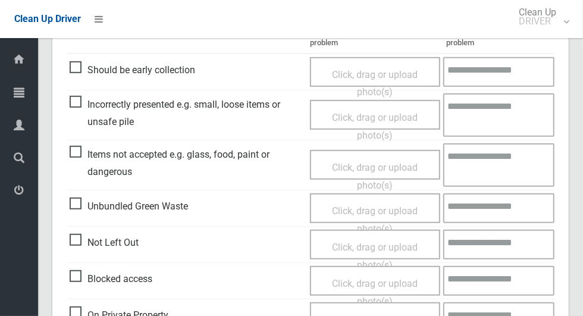
scroll to position [347, 0]
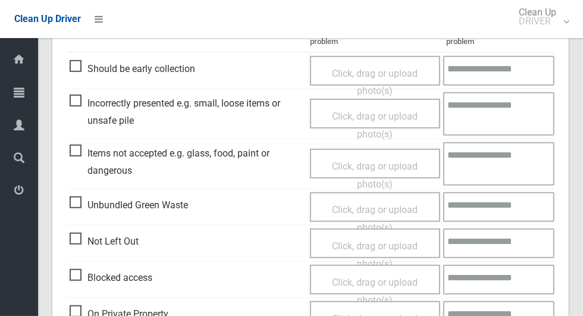
click at [82, 285] on span "Blocked access" at bounding box center [111, 278] width 83 height 18
click at [346, 282] on span "Click, drag or upload photo(s)" at bounding box center [375, 291] width 86 height 29
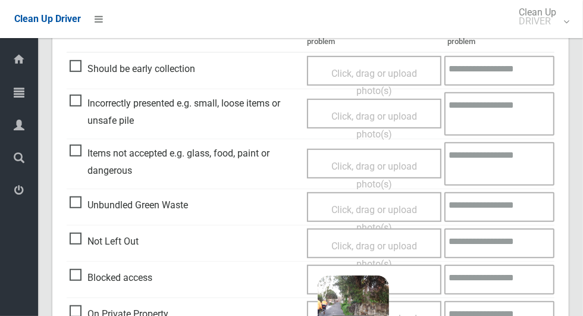
click at [415, 281] on div "Click, drag or upload photo(s) 2.5 MB 2025-09-1206.10.523897108276435292081.jpg…" at bounding box center [374, 280] width 134 height 30
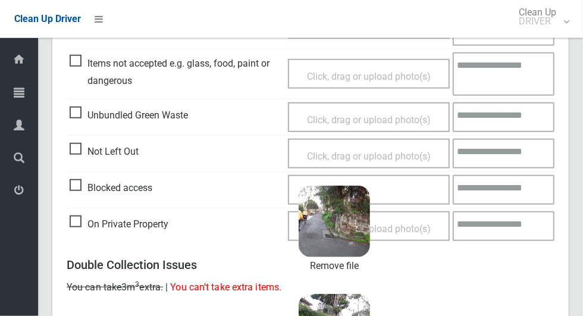
scroll to position [462, 0]
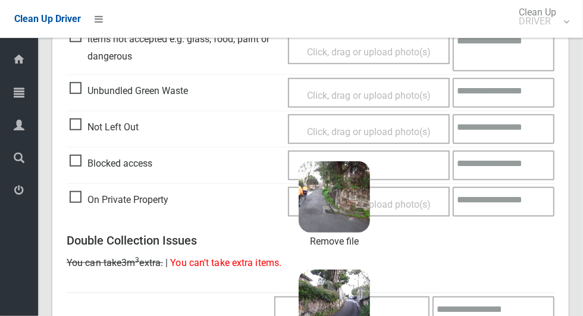
click at [504, 162] on textarea at bounding box center [504, 165] width 102 height 30
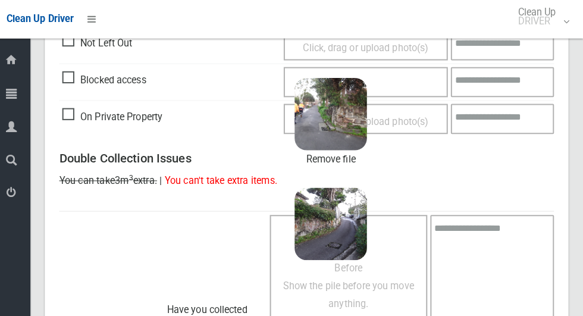
scroll to position [542, 0]
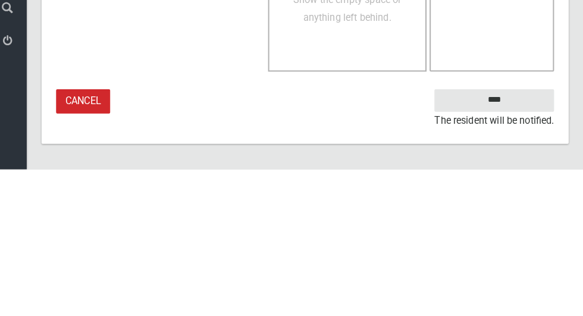
type textarea "**********"
click at [517, 259] on input "****" at bounding box center [495, 248] width 117 height 22
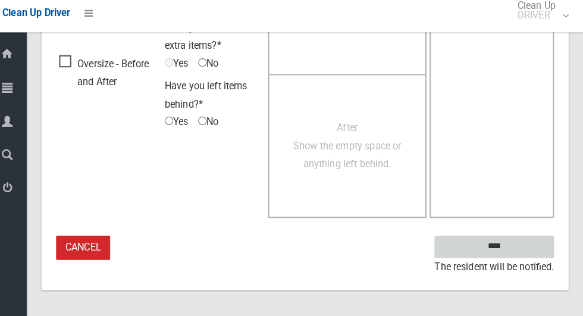
scroll to position [784, 0]
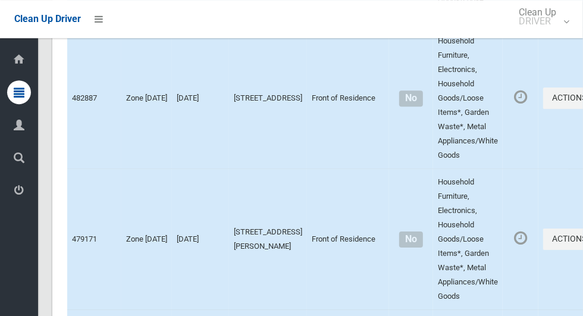
scroll to position [6862, 0]
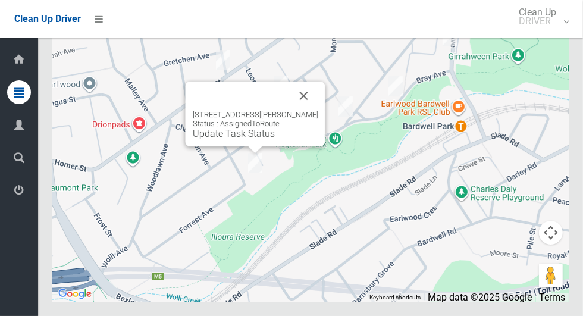
click at [309, 110] on button "Close" at bounding box center [304, 95] width 29 height 29
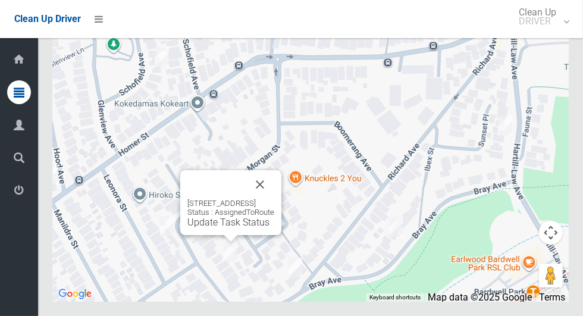
click at [274, 199] on button "Close" at bounding box center [260, 184] width 29 height 29
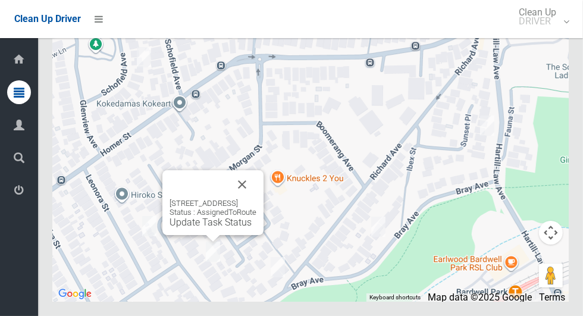
click at [256, 199] on button "Close" at bounding box center [242, 184] width 29 height 29
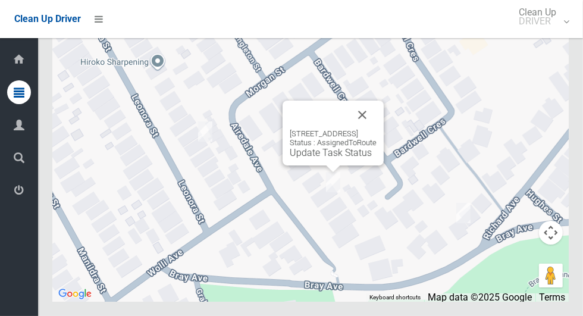
click at [321, 158] on link "Update Task Status" at bounding box center [331, 152] width 82 height 11
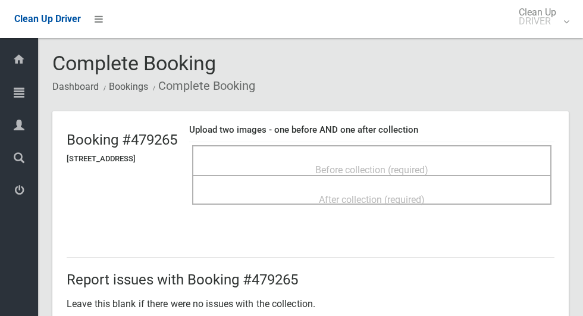
click at [329, 146] on div "Before collection (required)" at bounding box center [371, 160] width 359 height 30
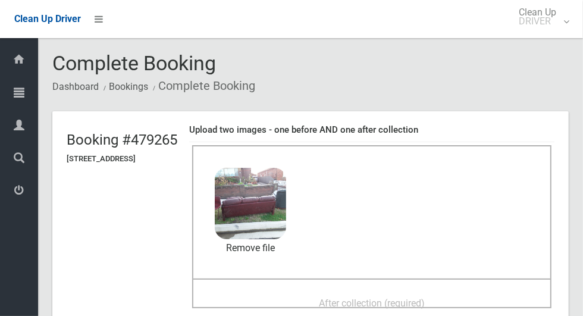
click at [324, 299] on div "After collection (required)" at bounding box center [371, 302] width 333 height 22
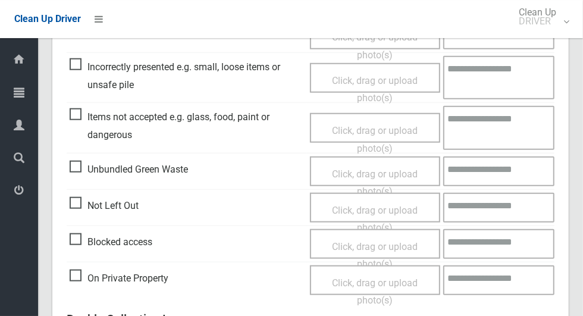
scroll to position [973, 0]
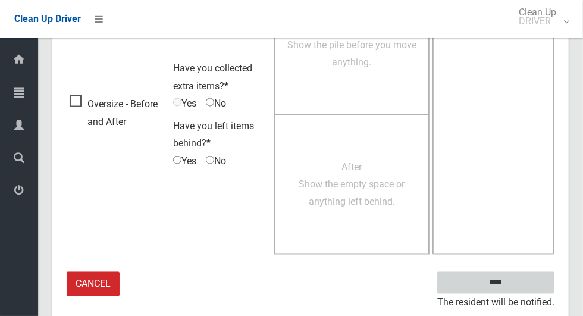
click at [516, 283] on input "****" at bounding box center [495, 283] width 117 height 22
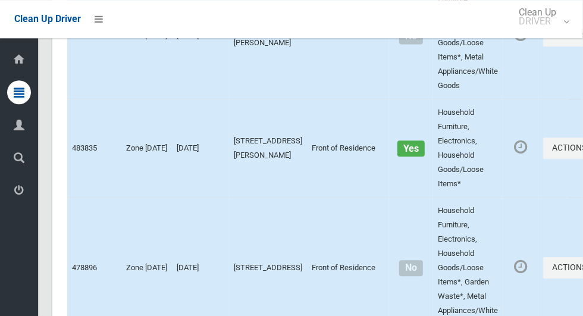
scroll to position [6862, 0]
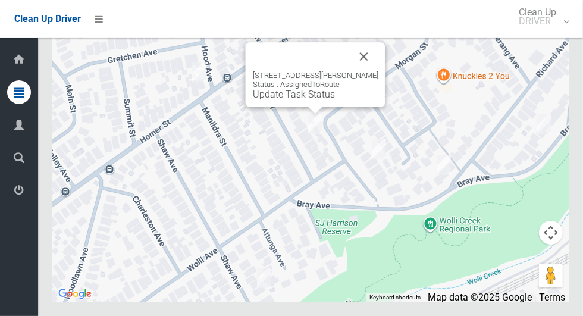
click at [375, 71] on button "Close" at bounding box center [364, 56] width 29 height 29
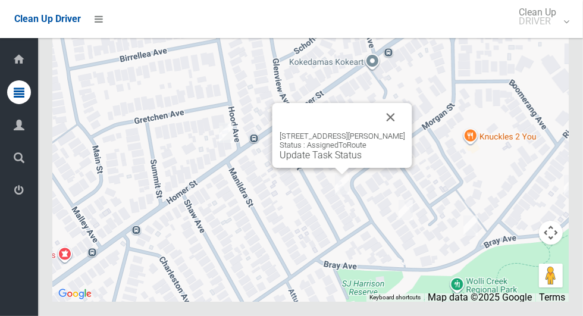
click at [316, 161] on link "Update Task Status" at bounding box center [321, 154] width 82 height 11
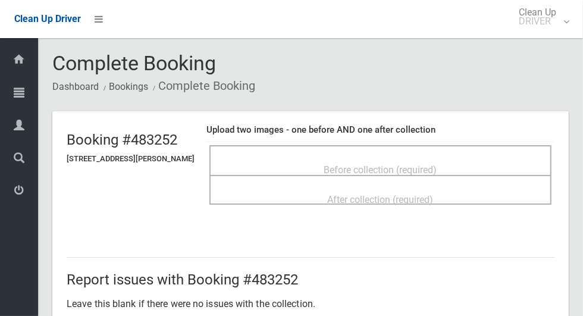
click at [376, 164] on span "Before collection (required)" at bounding box center [380, 169] width 113 height 11
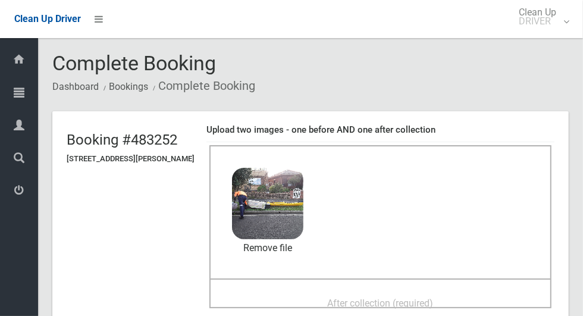
scroll to position [21, 0]
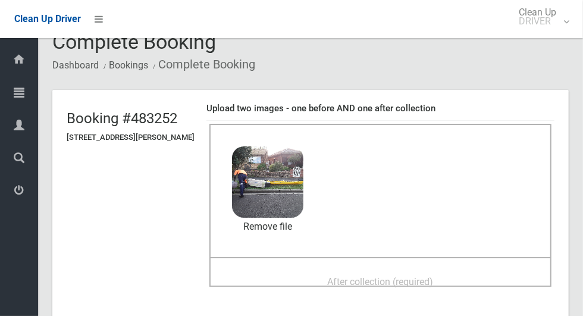
click at [343, 276] on span "After collection (required)" at bounding box center [381, 281] width 106 height 11
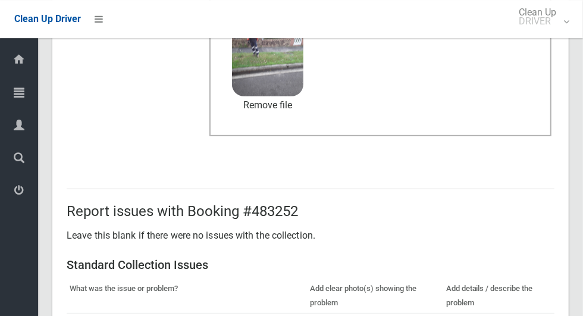
scroll to position [973, 0]
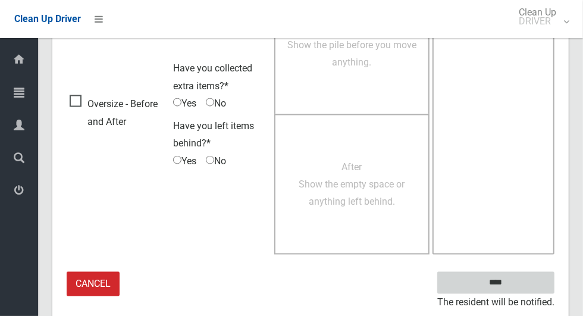
click at [517, 282] on input "****" at bounding box center [495, 283] width 117 height 22
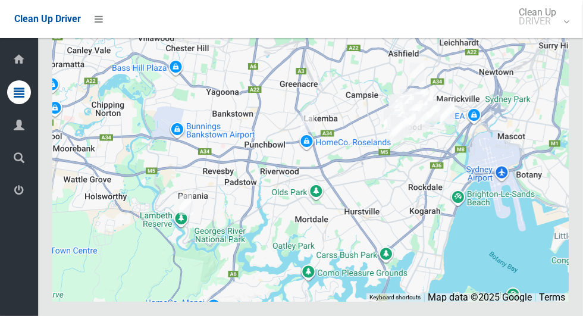
scroll to position [6862, 0]
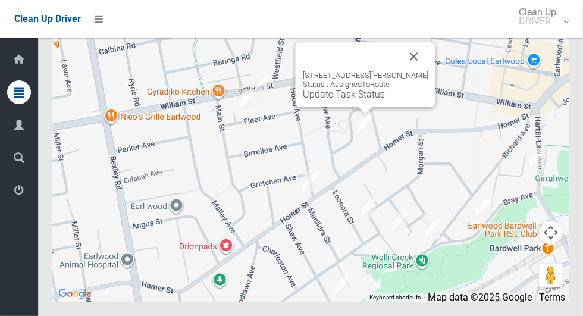
click at [419, 71] on button "Close" at bounding box center [414, 56] width 29 height 29
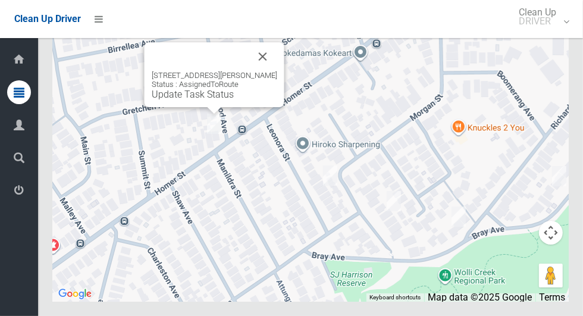
click at [277, 71] on button "Close" at bounding box center [263, 56] width 29 height 29
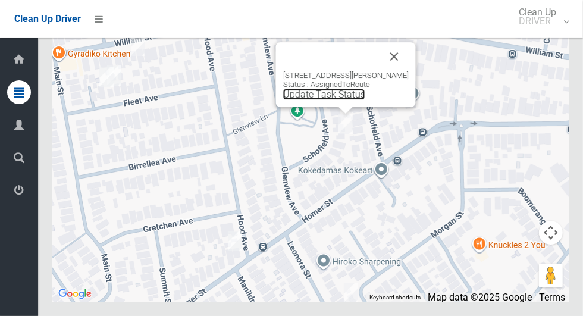
click at [331, 100] on link "Update Task Status" at bounding box center [324, 94] width 82 height 11
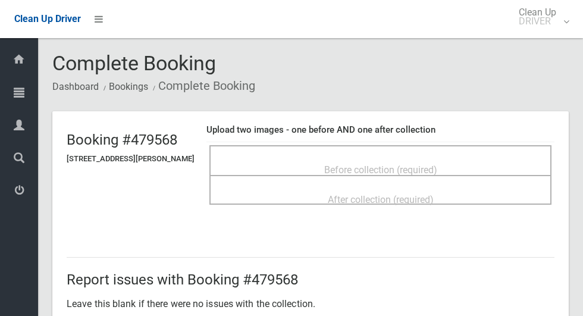
click at [339, 158] on div "Before collection (required)" at bounding box center [380, 169] width 316 height 22
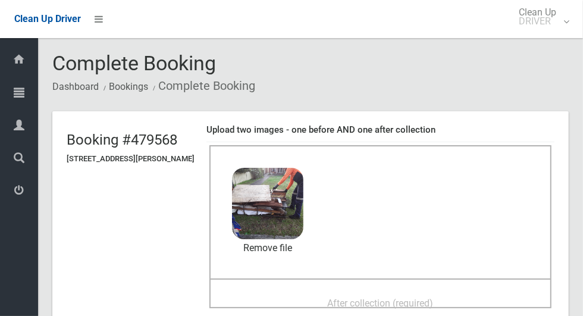
click at [296, 291] on div "After collection (required)" at bounding box center [380, 302] width 316 height 22
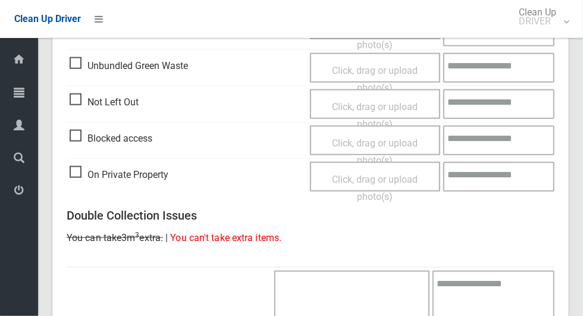
scroll to position [973, 0]
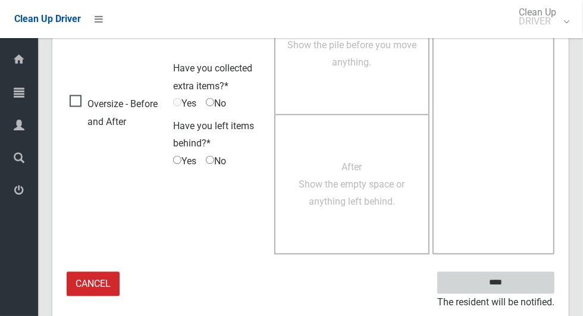
click at [516, 286] on input "****" at bounding box center [495, 283] width 117 height 22
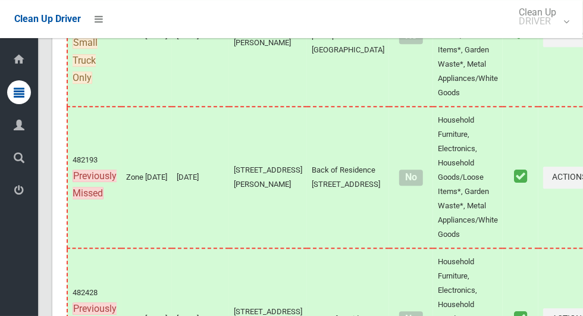
scroll to position [6862, 0]
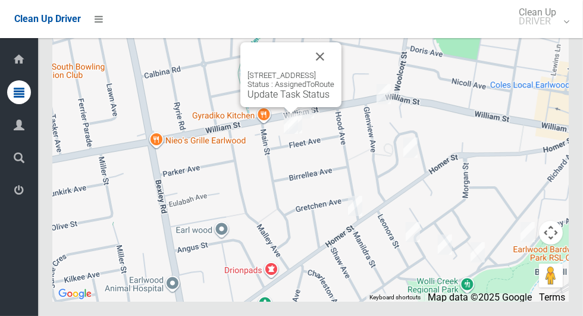
click at [334, 71] on button "Close" at bounding box center [320, 56] width 29 height 29
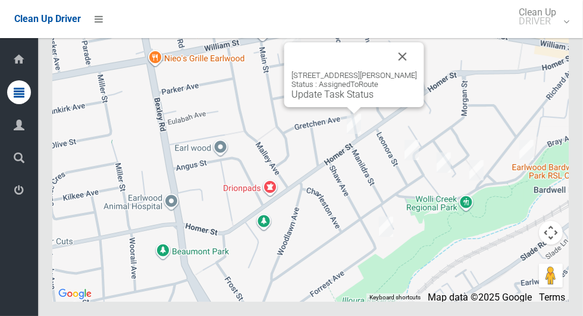
click at [406, 71] on button "Close" at bounding box center [402, 56] width 29 height 29
click at [417, 71] on button "Close" at bounding box center [402, 56] width 29 height 29
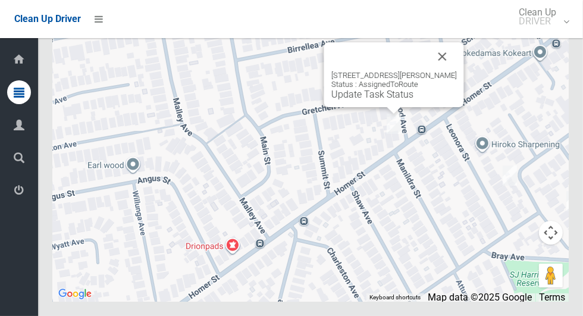
click at [375, 100] on link "Update Task Status" at bounding box center [372, 94] width 82 height 11
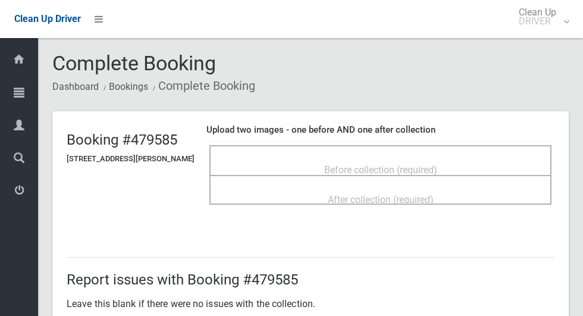
click at [331, 164] on span "Before collection (required)" at bounding box center [380, 169] width 113 height 11
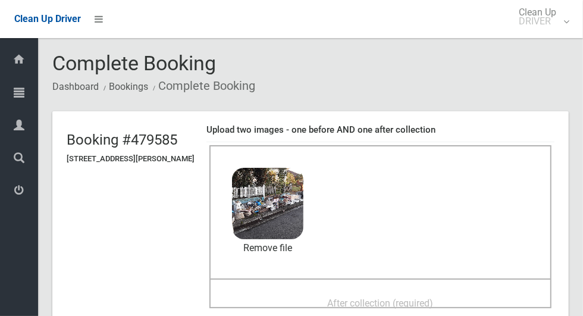
click at [343, 300] on span "After collection (required)" at bounding box center [381, 302] width 106 height 11
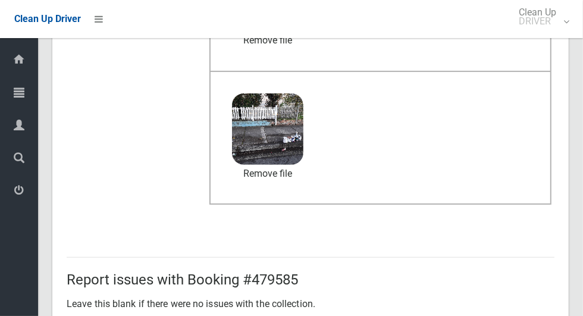
scroll to position [973, 0]
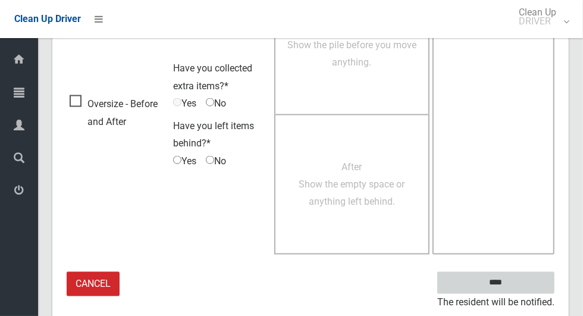
click at [516, 290] on input "****" at bounding box center [495, 283] width 117 height 22
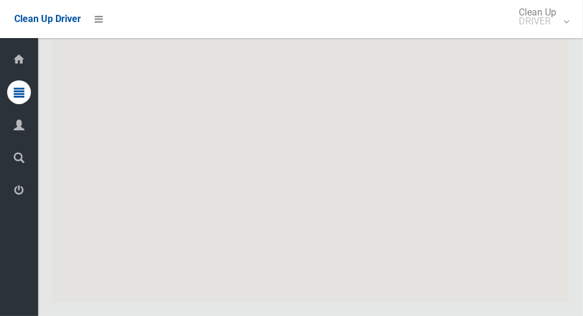
scroll to position [6862, 0]
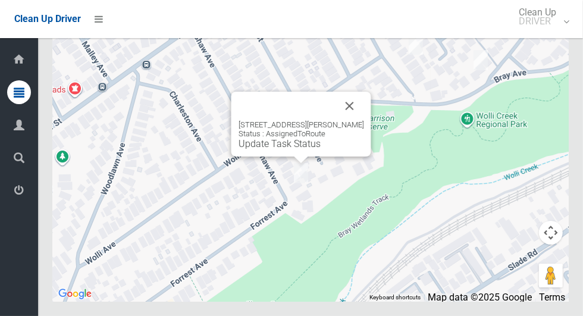
click at [273, 149] on link "Update Task Status" at bounding box center [279, 143] width 82 height 11
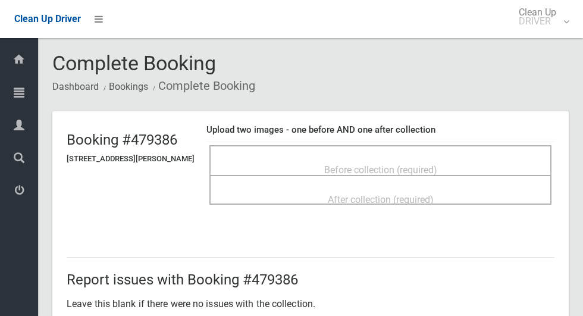
click at [329, 164] on span "Before collection (required)" at bounding box center [380, 169] width 113 height 11
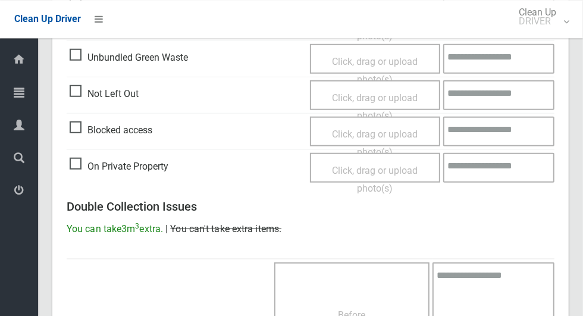
scroll to position [453, 0]
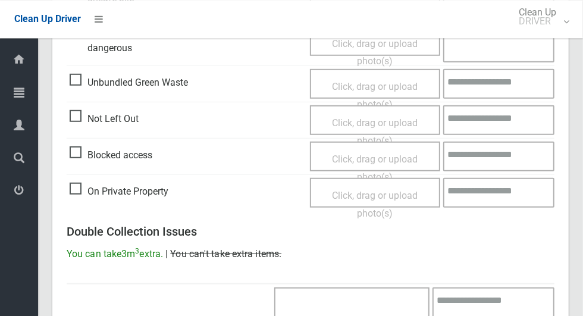
click at [81, 153] on span "Blocked access" at bounding box center [111, 155] width 83 height 18
click at [360, 153] on span "Click, drag or upload photo(s)" at bounding box center [375, 167] width 86 height 29
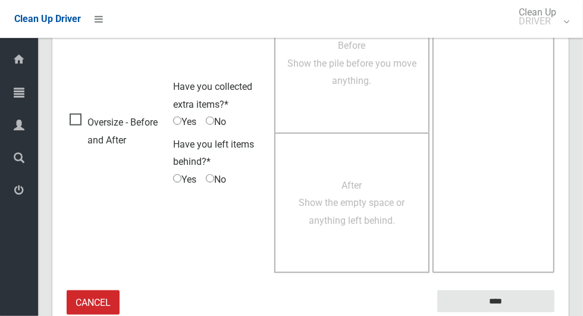
scroll to position [766, 0]
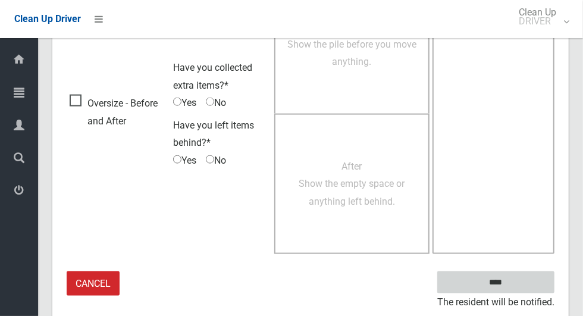
click at [516, 282] on input "****" at bounding box center [495, 282] width 117 height 22
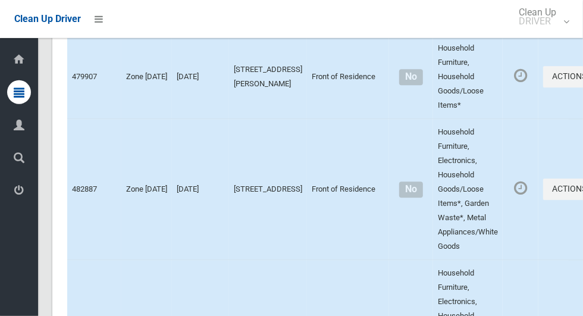
scroll to position [6862, 0]
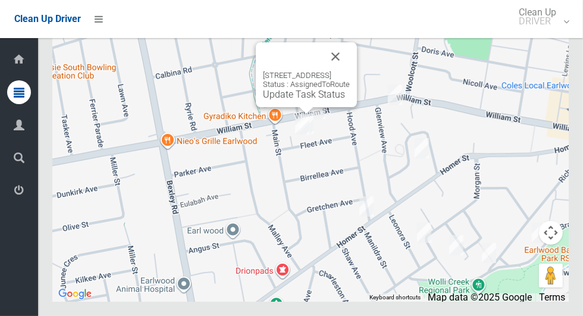
click at [350, 71] on button "Close" at bounding box center [335, 56] width 29 height 29
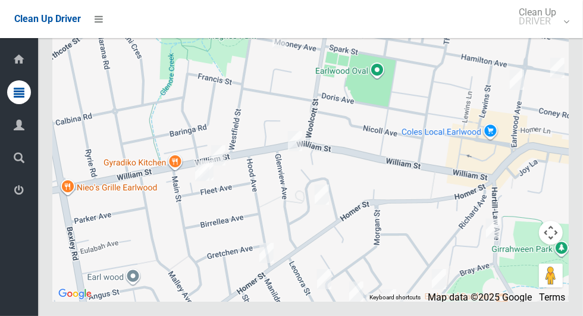
click at [545, 167] on div at bounding box center [310, 152] width 516 height 297
click at [332, 199] on div at bounding box center [310, 152] width 516 height 297
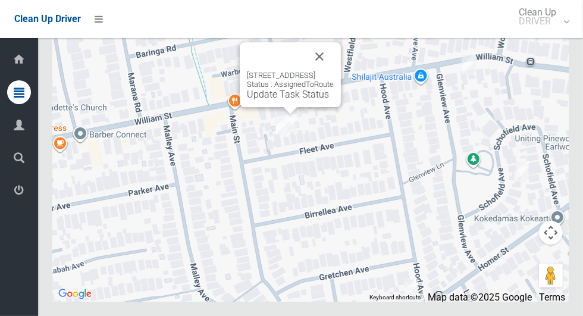
click at [272, 100] on link "Update Task Status" at bounding box center [288, 94] width 82 height 11
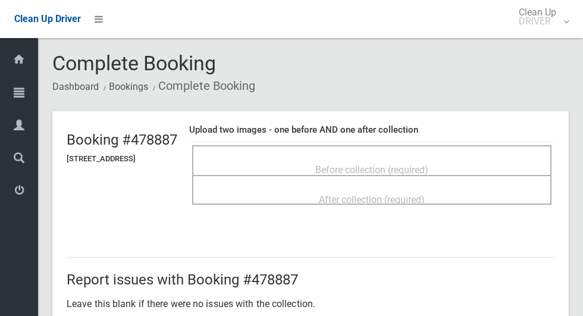
click at [347, 168] on span "Before collection (required)" at bounding box center [371, 169] width 113 height 11
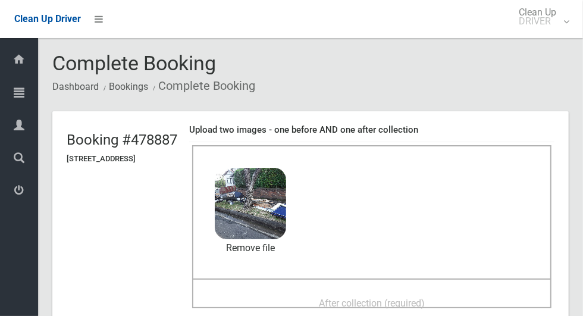
click at [306, 298] on div "After collection (required)" at bounding box center [371, 302] width 333 height 22
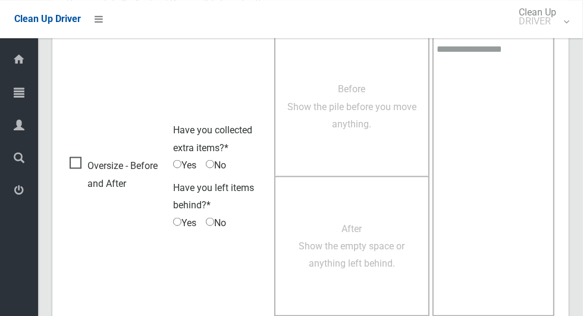
scroll to position [973, 0]
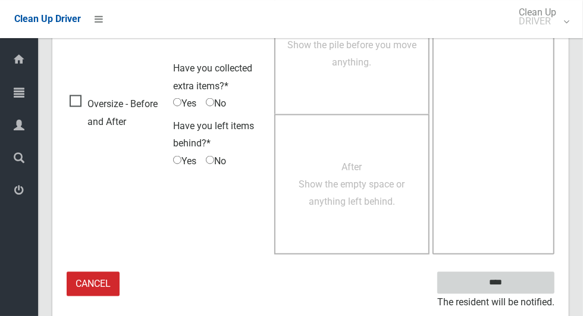
click at [516, 285] on input "****" at bounding box center [495, 283] width 117 height 22
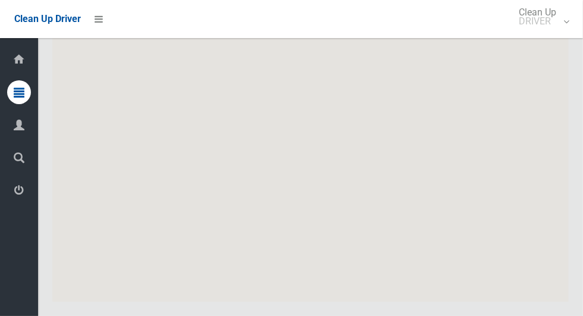
scroll to position [6862, 0]
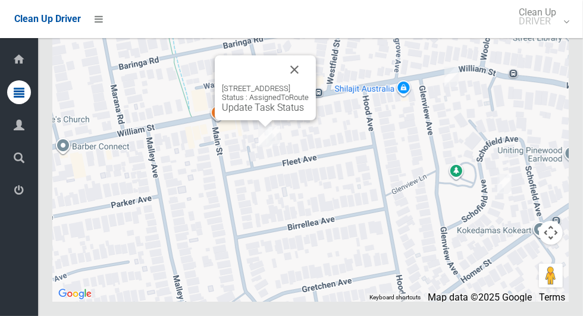
click at [256, 113] on link "Update Task Status" at bounding box center [263, 107] width 82 height 11
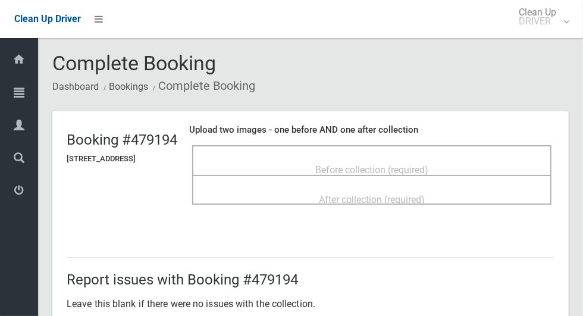
click at [335, 164] on span "Before collection (required)" at bounding box center [371, 169] width 113 height 11
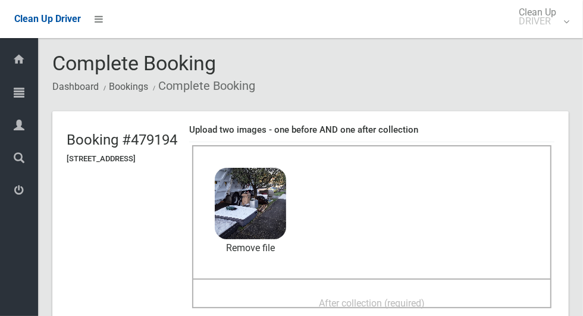
click at [307, 293] on div "After collection (required)" at bounding box center [371, 302] width 333 height 22
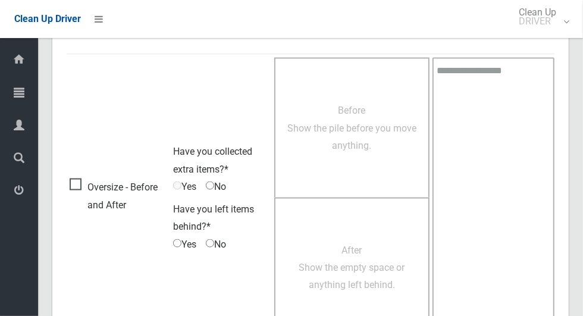
scroll to position [973, 0]
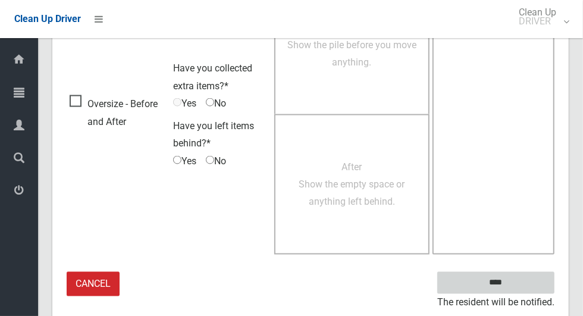
click at [516, 285] on input "****" at bounding box center [495, 283] width 117 height 22
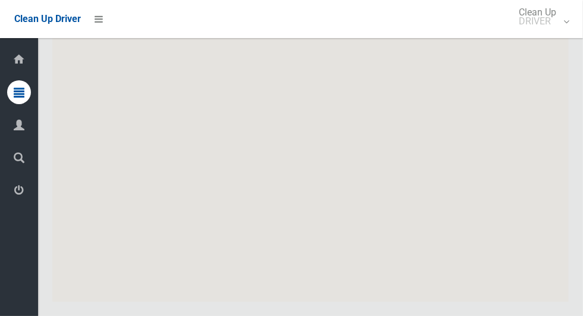
scroll to position [6862, 0]
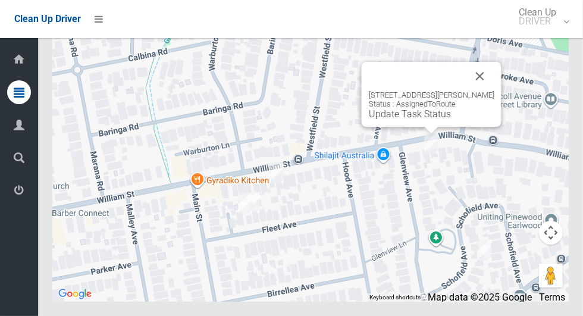
click at [492, 90] on button "Close" at bounding box center [480, 76] width 29 height 29
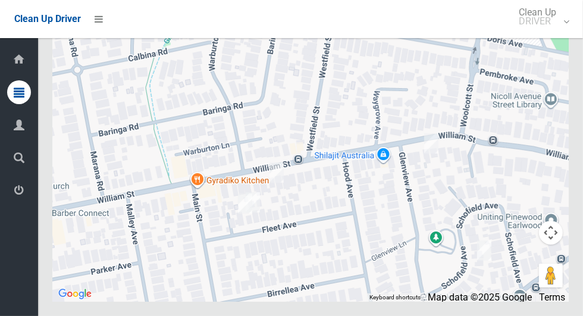
click at [432, 202] on div at bounding box center [310, 152] width 516 height 297
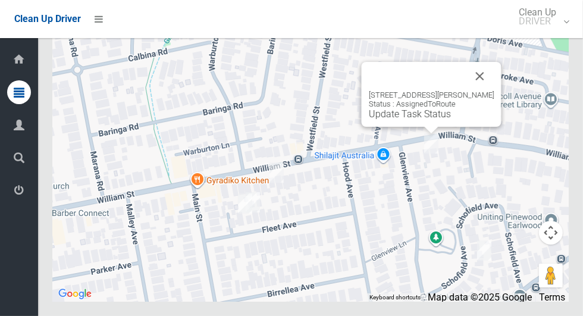
click at [485, 90] on button "Close" at bounding box center [480, 76] width 29 height 29
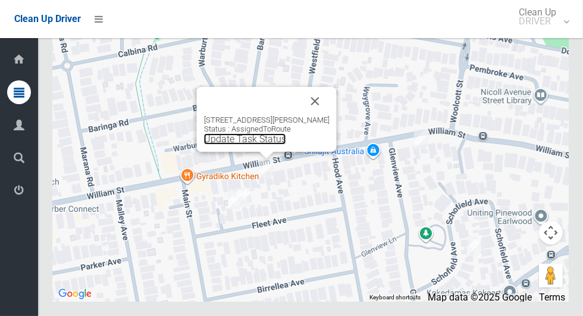
click at [246, 145] on link "Update Task Status" at bounding box center [245, 138] width 82 height 11
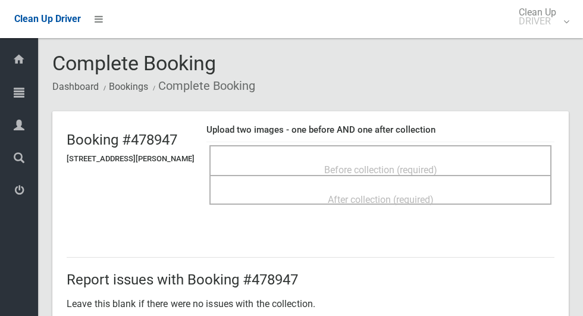
click at [357, 164] on span "Before collection (required)" at bounding box center [380, 169] width 113 height 11
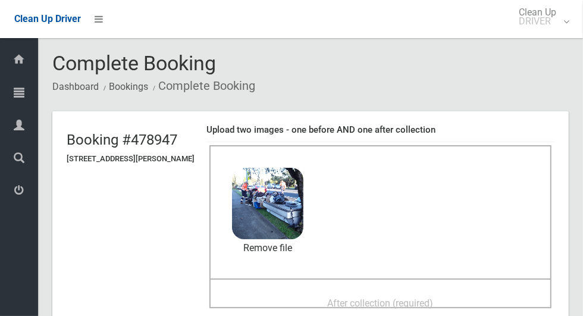
click at [294, 297] on div "After collection (required)" at bounding box center [380, 302] width 316 height 22
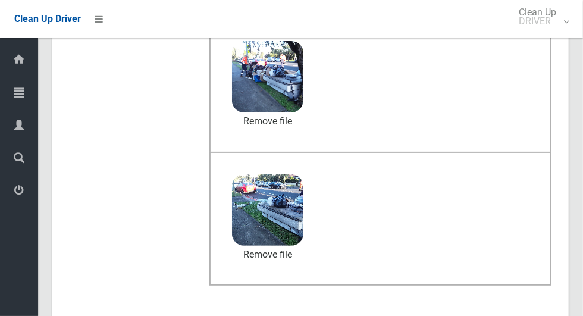
scroll to position [973, 0]
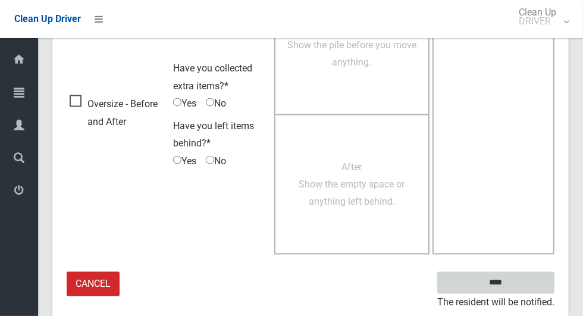
click at [516, 287] on input "****" at bounding box center [495, 283] width 117 height 22
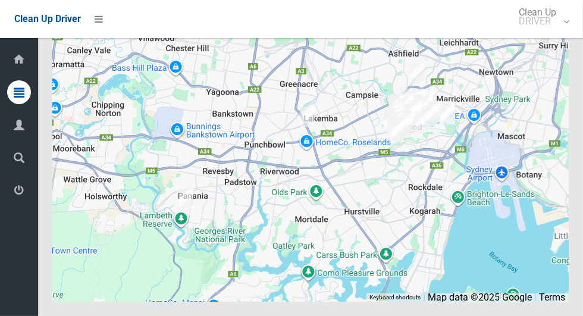
scroll to position [6862, 0]
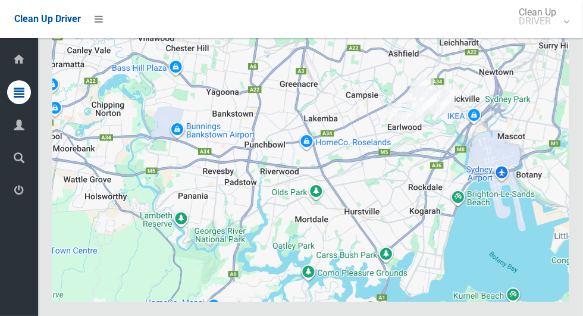
scroll to position [6862, 0]
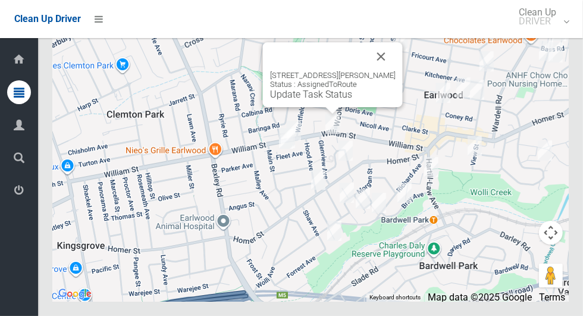
click at [318, 100] on link "Update Task Status" at bounding box center [311, 94] width 82 height 11
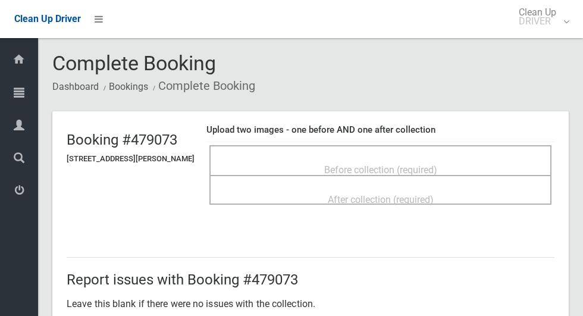
click at [335, 164] on span "Before collection (required)" at bounding box center [380, 169] width 113 height 11
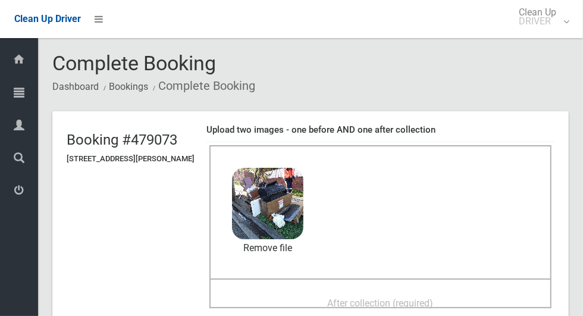
click at [308, 293] on div "After collection (required)" at bounding box center [380, 302] width 316 height 22
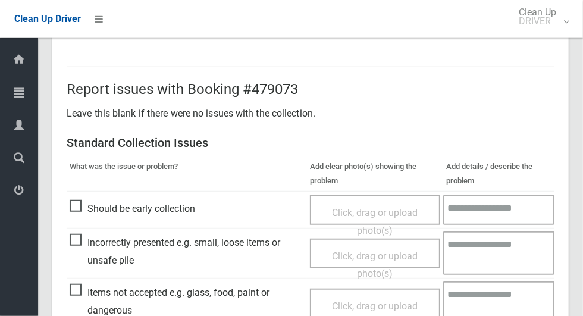
scroll to position [973, 0]
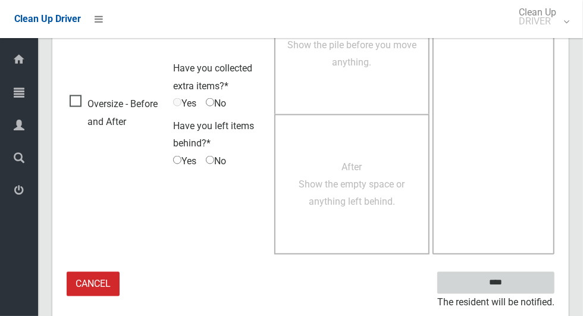
click at [516, 287] on input "****" at bounding box center [495, 283] width 117 height 22
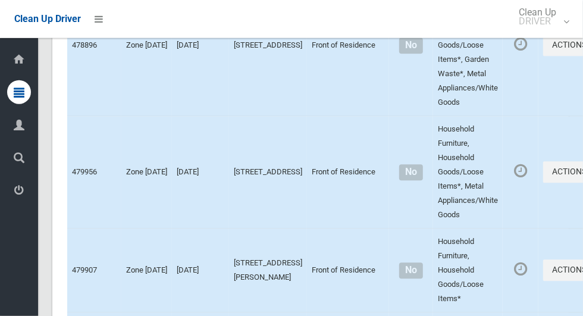
scroll to position [6862, 0]
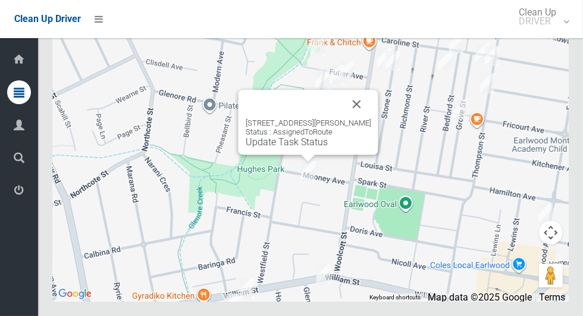
click at [371, 118] on button "Close" at bounding box center [357, 104] width 29 height 29
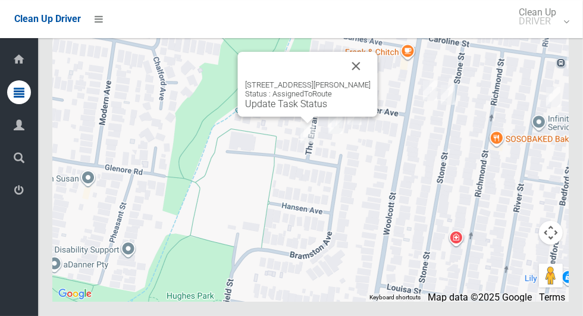
click at [365, 80] on button "Close" at bounding box center [356, 66] width 29 height 29
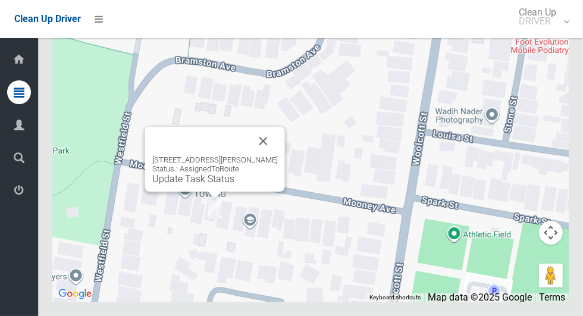
click at [187, 184] on link "Update Task Status" at bounding box center [193, 178] width 82 height 11
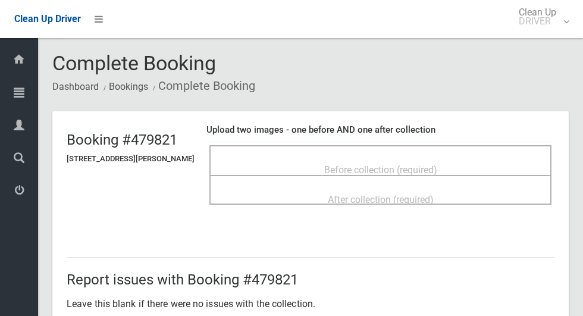
click at [385, 170] on span "Before collection (required)" at bounding box center [380, 169] width 113 height 11
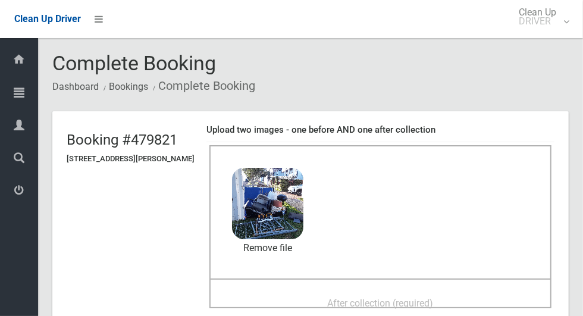
click at [337, 297] on span "After collection (required)" at bounding box center [381, 302] width 106 height 11
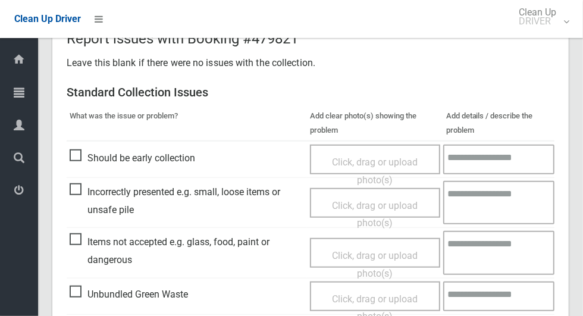
scroll to position [973, 0]
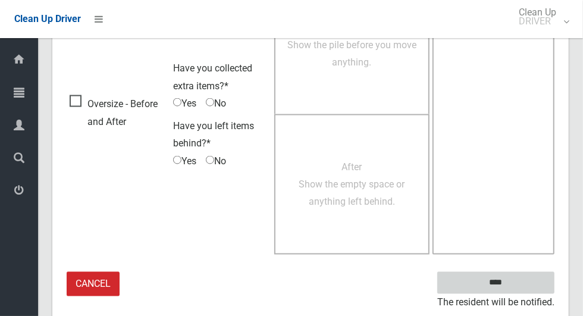
click at [516, 287] on input "****" at bounding box center [495, 283] width 117 height 22
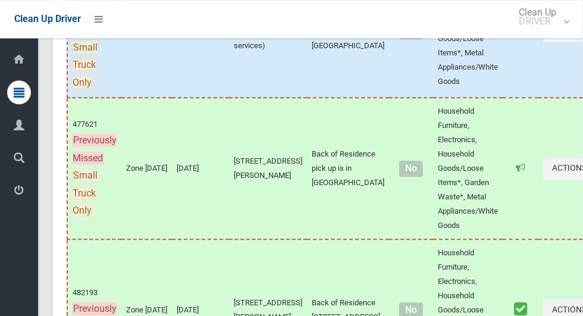
scroll to position [6862, 0]
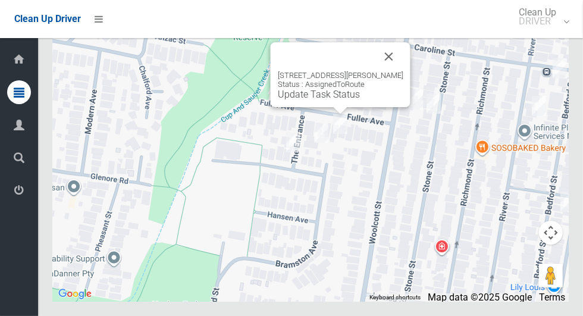
click at [395, 71] on button "Close" at bounding box center [389, 56] width 29 height 29
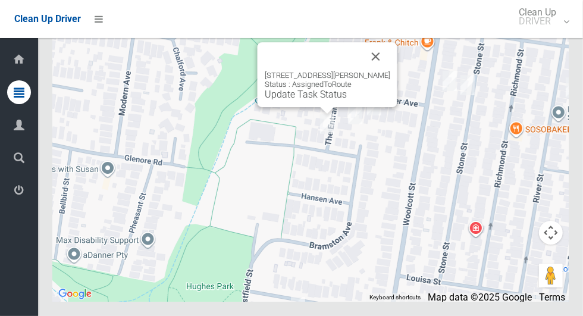
click at [390, 71] on button "Close" at bounding box center [376, 56] width 29 height 29
click at [311, 100] on div "7 McGrath Avenue, EARLWOOD NSW 2206 Status : AssignedToRoute Update Task Status" at bounding box center [327, 85] width 125 height 29
click at [306, 100] on link "Update Task Status" at bounding box center [306, 94] width 82 height 11
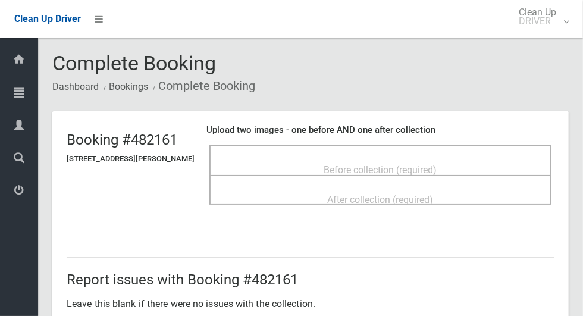
click at [336, 158] on div "Before collection (required)" at bounding box center [380, 169] width 316 height 22
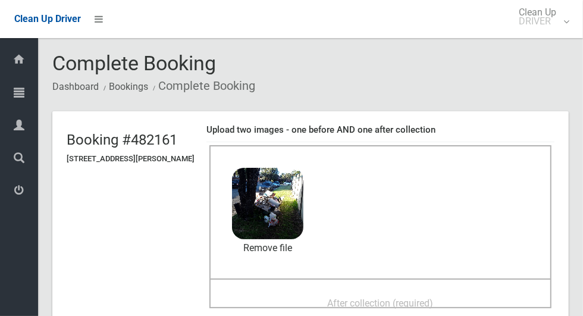
click at [322, 294] on div "After collection (required)" at bounding box center [380, 302] width 316 height 22
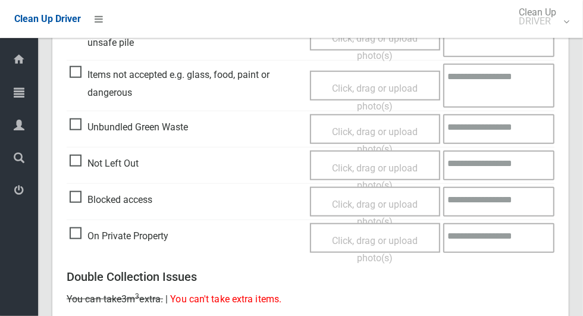
scroll to position [973, 0]
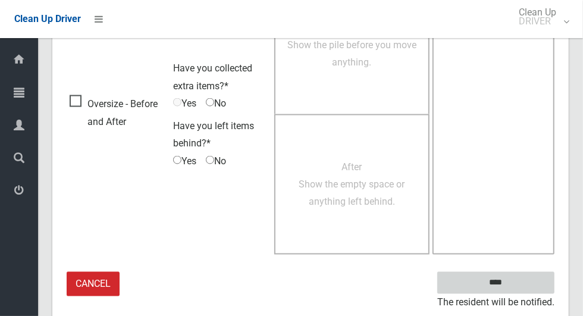
click at [501, 278] on input "****" at bounding box center [495, 283] width 117 height 22
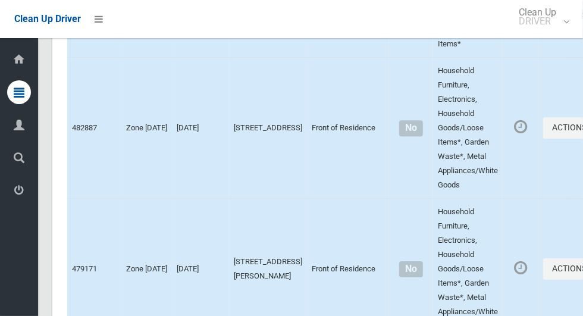
scroll to position [6862, 0]
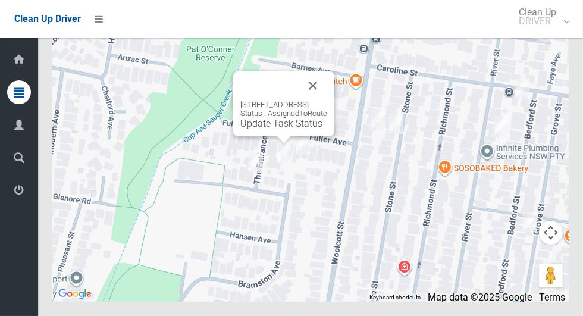
click at [270, 129] on link "Update Task Status" at bounding box center [281, 123] width 82 height 11
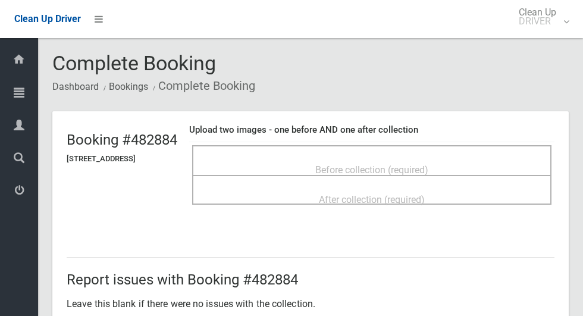
click at [326, 164] on span "Before collection (required)" at bounding box center [371, 169] width 113 height 11
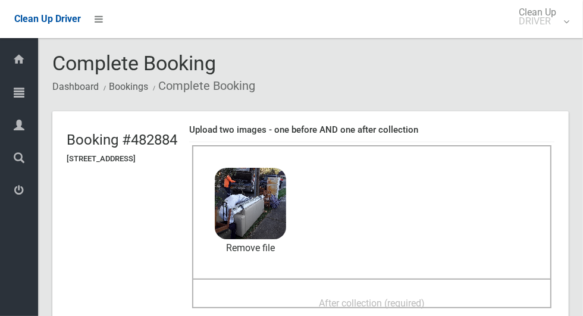
click at [313, 293] on div "After collection (required)" at bounding box center [371, 302] width 333 height 22
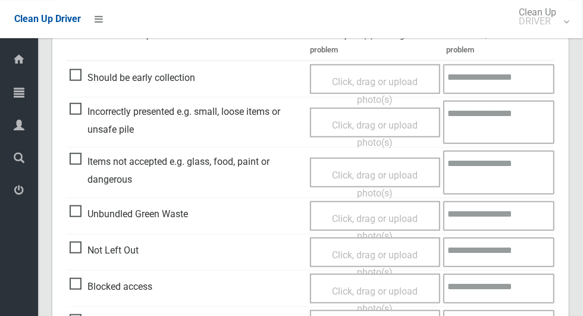
scroll to position [973, 0]
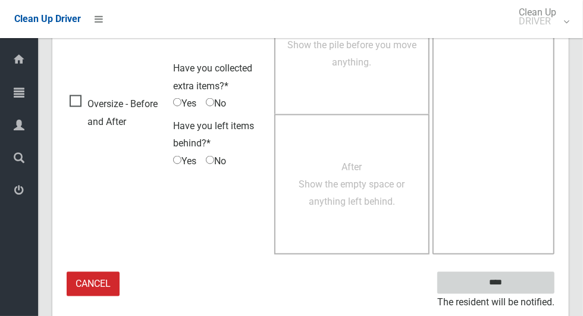
click at [516, 290] on input "****" at bounding box center [495, 283] width 117 height 22
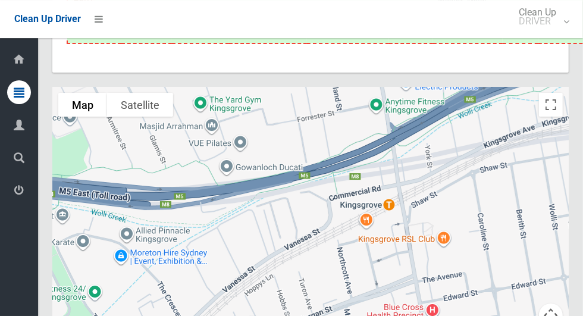
scroll to position [6862, 0]
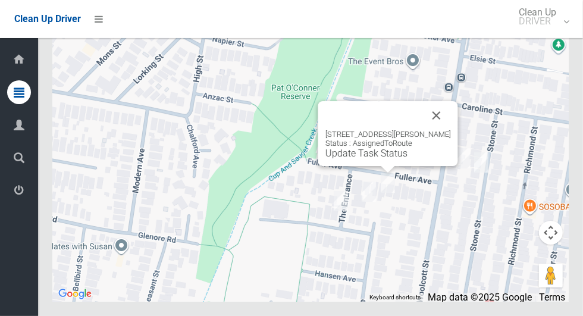
click at [448, 130] on button "Close" at bounding box center [436, 115] width 29 height 29
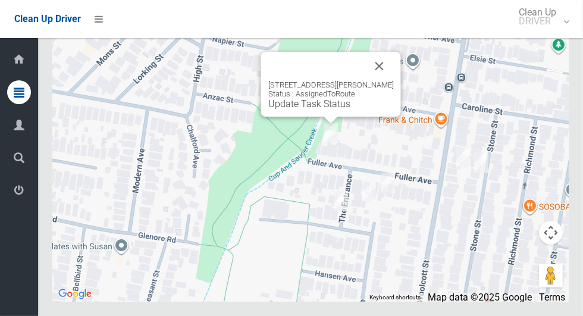
click at [322, 109] on link "Update Task Status" at bounding box center [309, 103] width 82 height 11
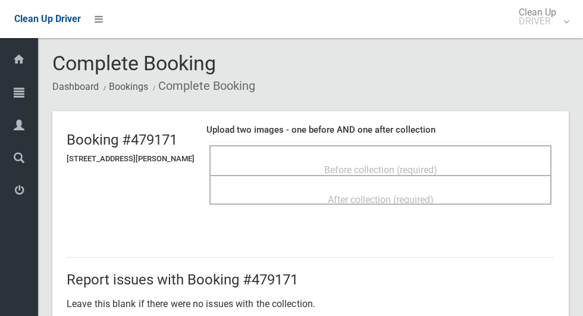
click at [328, 158] on div "Before collection (required)" at bounding box center [380, 169] width 316 height 22
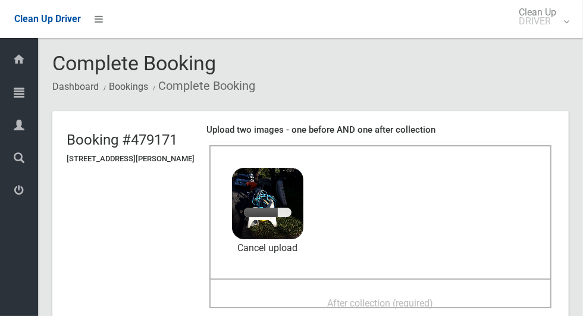
click at [319, 300] on div "After collection (required)" at bounding box center [380, 302] width 316 height 22
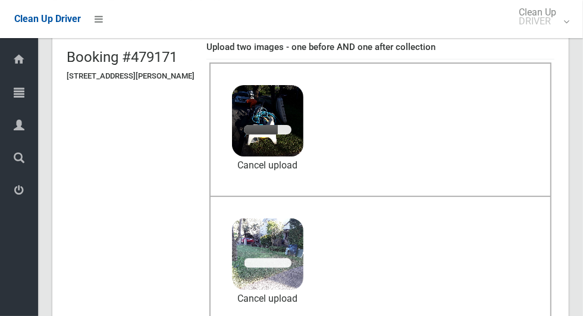
scroll to position [83, 0]
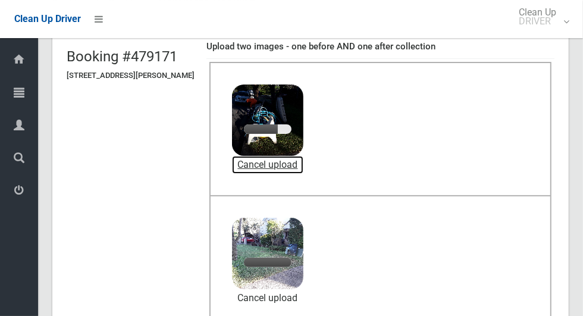
click at [299, 164] on link "Cancel upload" at bounding box center [267, 165] width 71 height 18
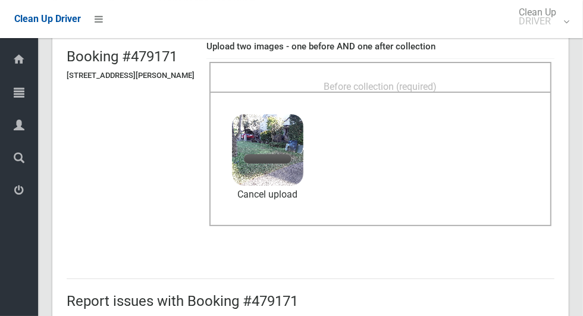
click at [388, 75] on div "Before collection (required)" at bounding box center [380, 86] width 316 height 22
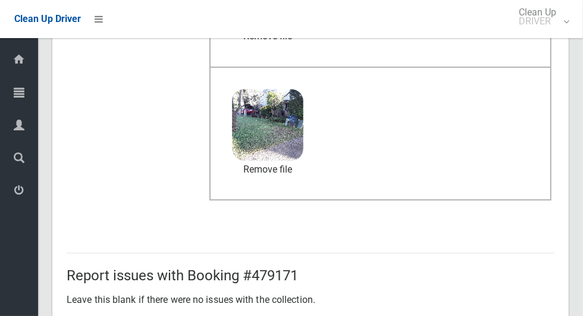
scroll to position [973, 0]
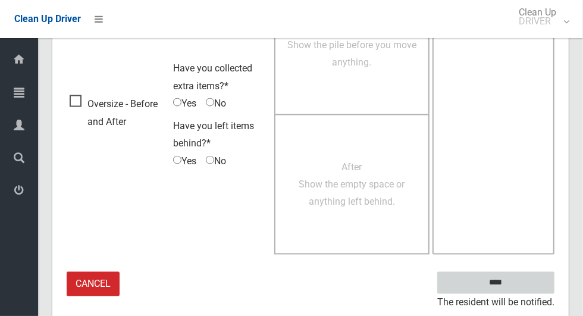
click at [516, 290] on input "****" at bounding box center [495, 283] width 117 height 22
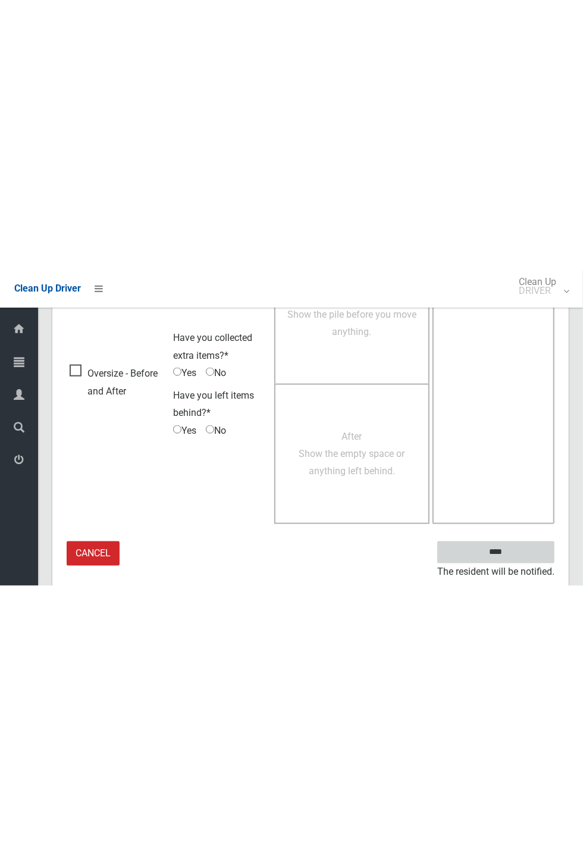
scroll to position [468, 0]
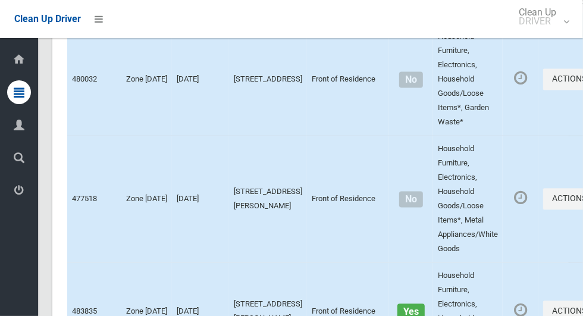
scroll to position [6862, 0]
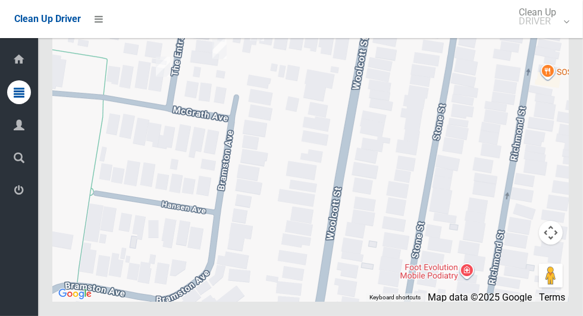
click at [479, 186] on div at bounding box center [310, 152] width 516 height 297
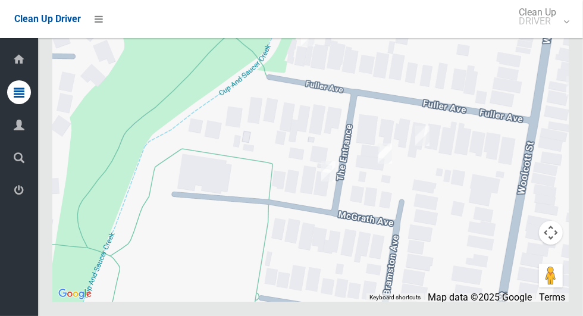
click at [382, 162] on div at bounding box center [310, 152] width 516 height 297
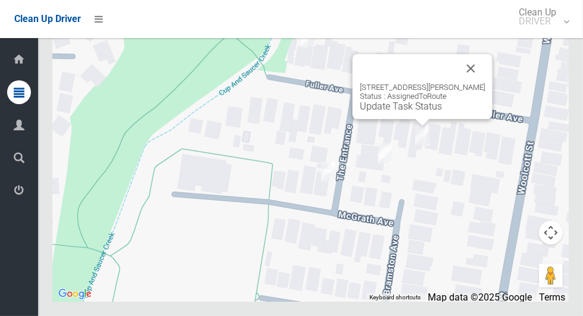
click at [399, 112] on link "Update Task Status" at bounding box center [401, 106] width 82 height 11
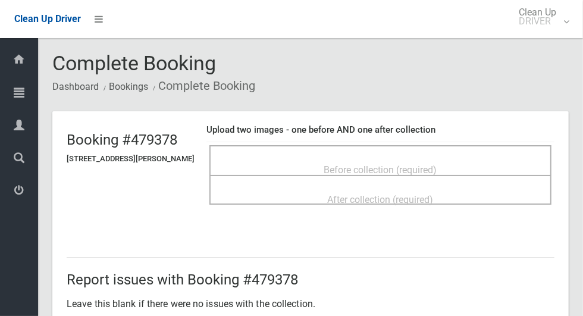
click at [335, 164] on span "Before collection (required)" at bounding box center [380, 169] width 113 height 11
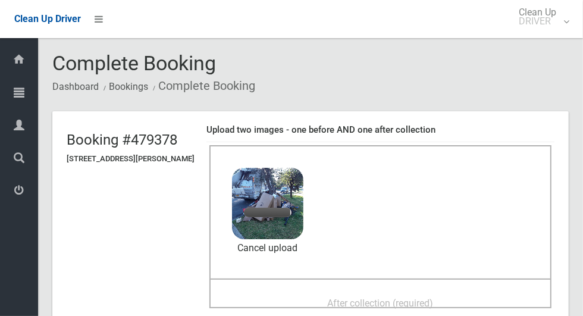
click at [302, 295] on div "After collection (required)" at bounding box center [380, 302] width 316 height 22
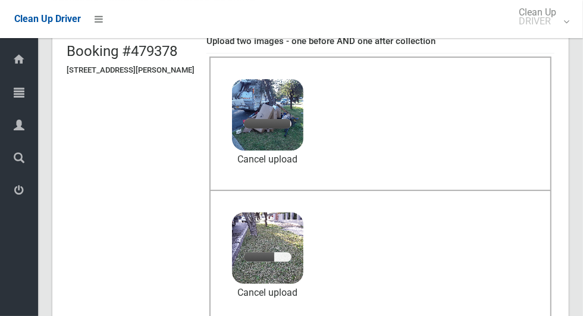
scroll to position [87, 0]
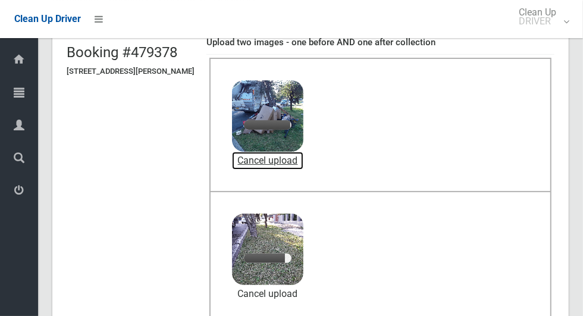
click at [287, 158] on link "Cancel upload" at bounding box center [267, 161] width 71 height 18
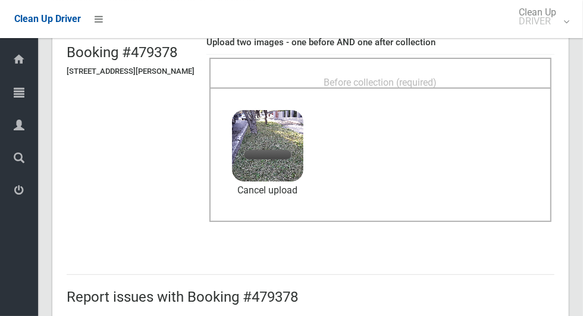
click at [413, 77] on span "Before collection (required)" at bounding box center [380, 82] width 113 height 11
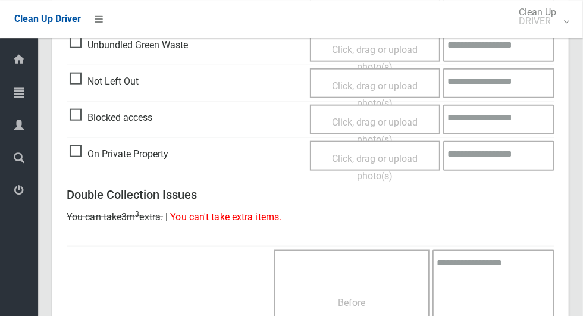
scroll to position [973, 0]
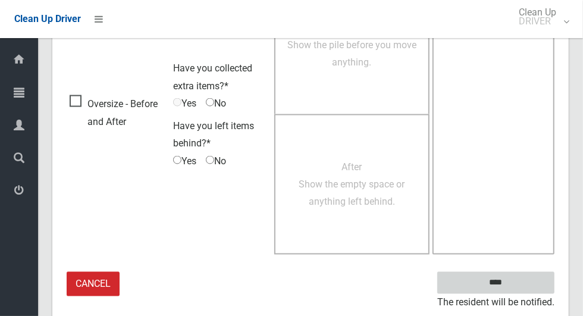
click at [516, 289] on input "****" at bounding box center [495, 283] width 117 height 22
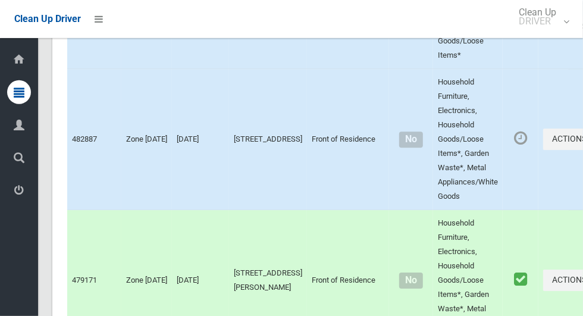
scroll to position [6862, 0]
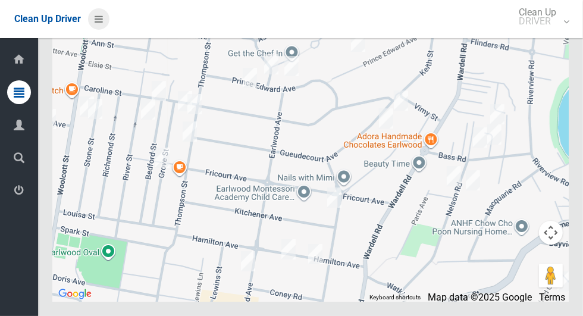
click at [103, 21] on icon at bounding box center [99, 19] width 8 height 20
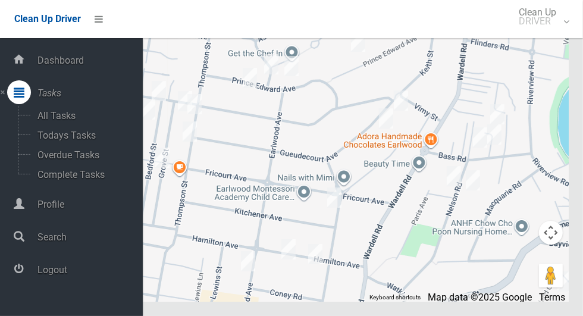
click at [105, 266] on span "Logout" at bounding box center [88, 269] width 109 height 11
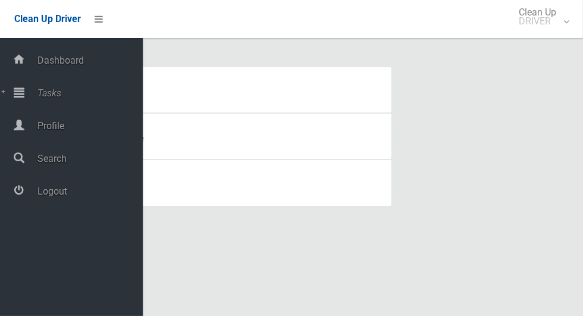
click at [39, 92] on span "Tasks" at bounding box center [88, 92] width 109 height 11
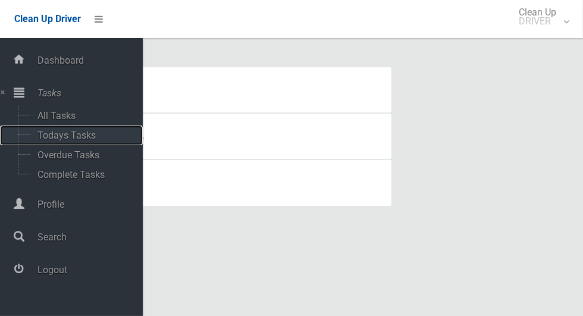
click at [43, 141] on span "Todays Tasks" at bounding box center [83, 135] width 99 height 11
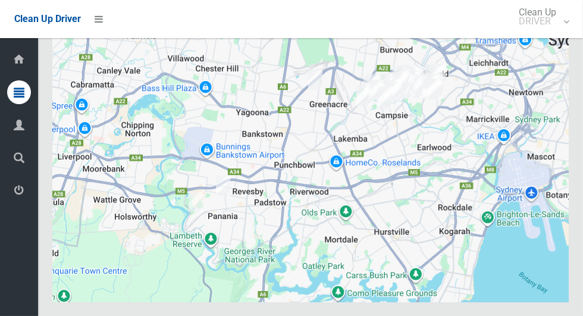
scroll to position [6877, 0]
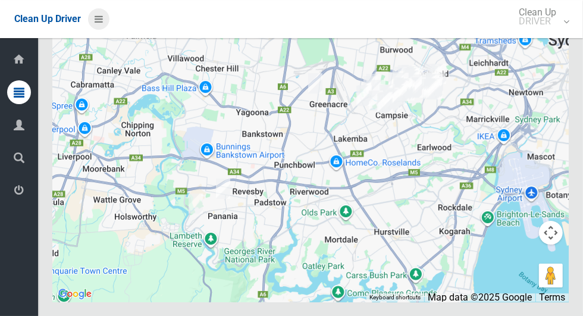
click at [96, 19] on icon at bounding box center [99, 19] width 8 height 20
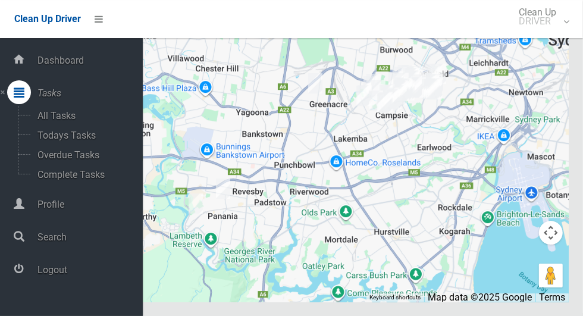
click at [435, 203] on div at bounding box center [310, 152] width 516 height 297
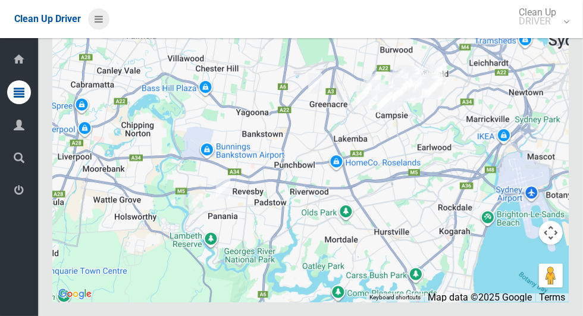
click at [96, 24] on icon at bounding box center [99, 19] width 8 height 20
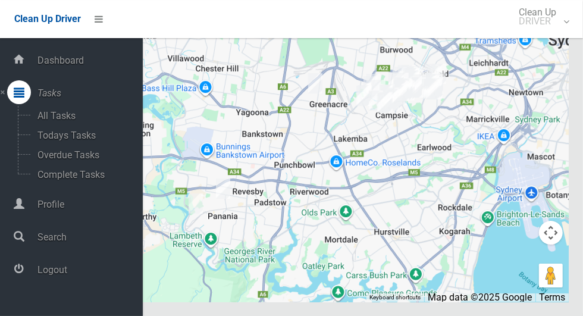
click at [463, 203] on div at bounding box center [310, 152] width 516 height 297
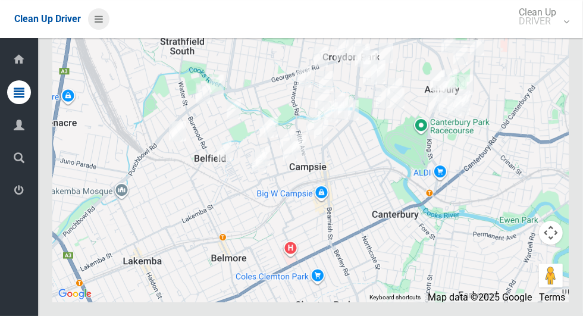
click at [99, 29] on icon at bounding box center [99, 19] width 8 height 20
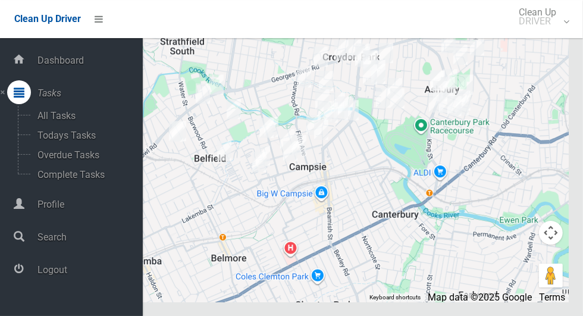
click at [55, 275] on span "Logout" at bounding box center [88, 269] width 109 height 11
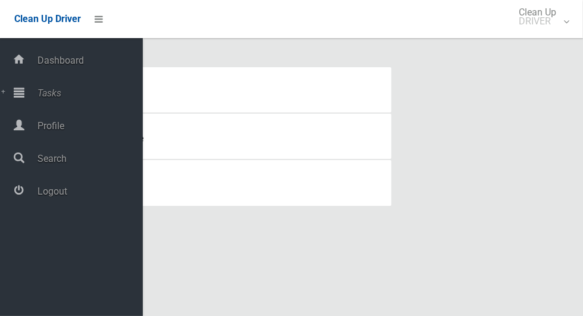
click at [24, 101] on icon at bounding box center [19, 92] width 11 height 24
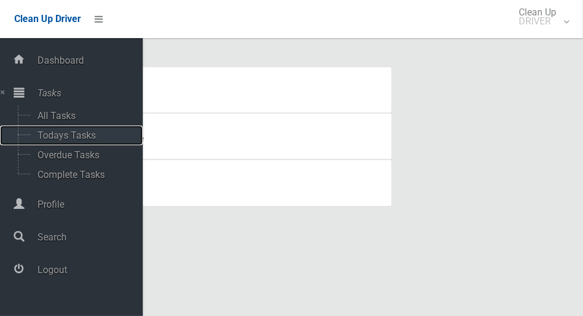
click at [48, 141] on span "Todays Tasks" at bounding box center [83, 135] width 99 height 11
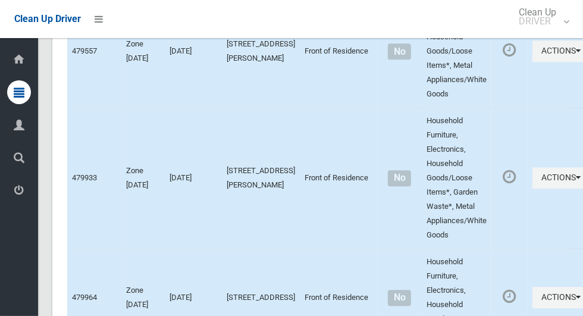
scroll to position [6479, 0]
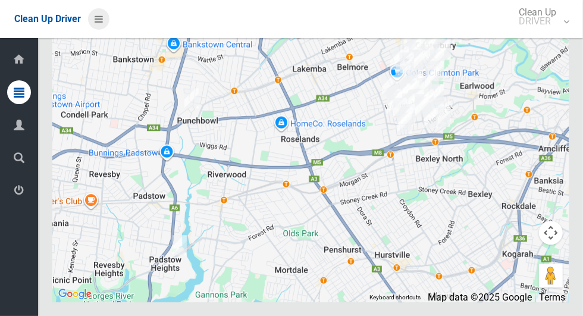
click at [99, 24] on icon at bounding box center [99, 19] width 8 height 20
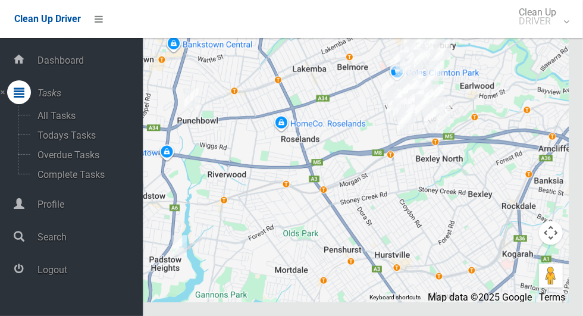
click at [45, 274] on span "Logout" at bounding box center [88, 269] width 109 height 11
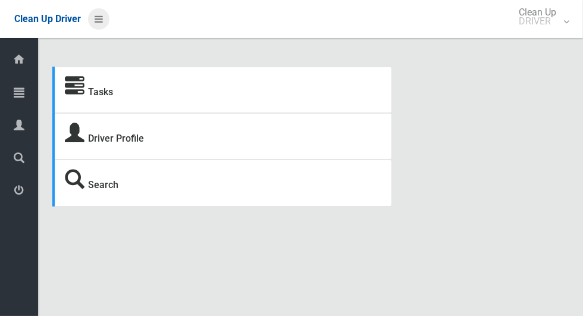
click at [95, 17] on icon at bounding box center [99, 19] width 8 height 20
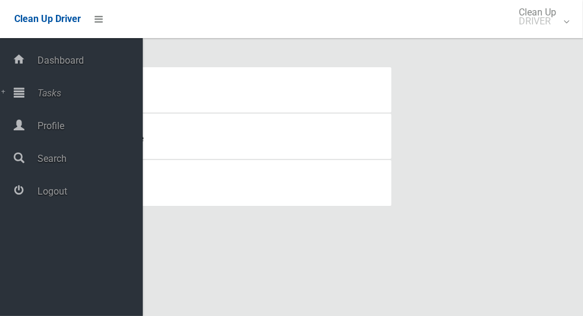
click at [39, 95] on span "Tasks" at bounding box center [88, 92] width 109 height 11
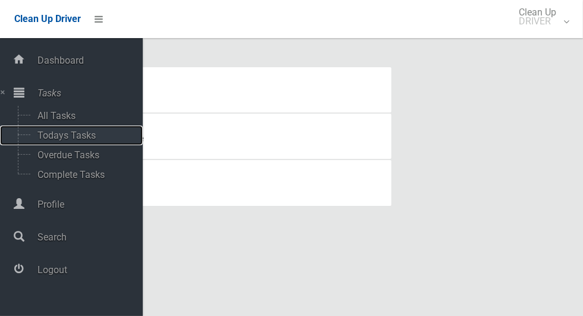
click at [43, 136] on span "Todays Tasks" at bounding box center [83, 135] width 99 height 11
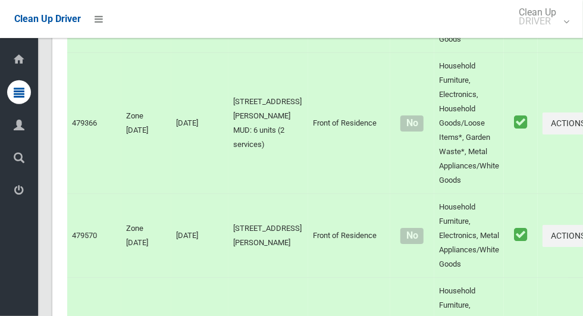
scroll to position [7505, 0]
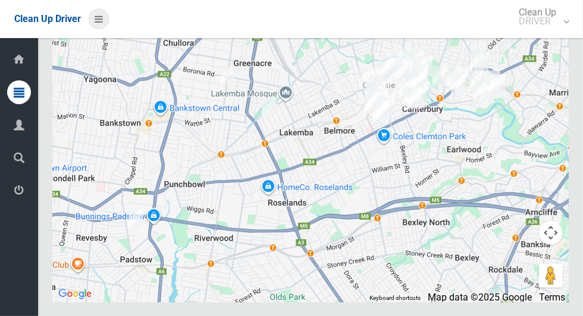
click at [103, 24] on icon at bounding box center [99, 19] width 8 height 20
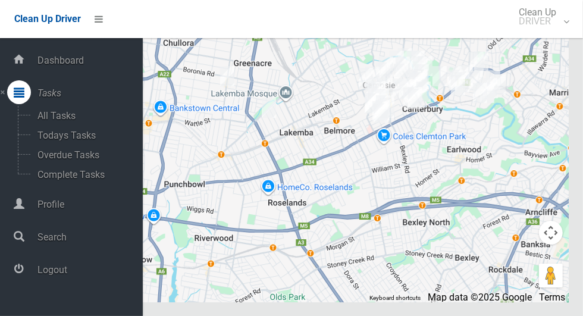
click at [48, 271] on span "Logout" at bounding box center [88, 269] width 109 height 11
